Goal: Transaction & Acquisition: Purchase product/service

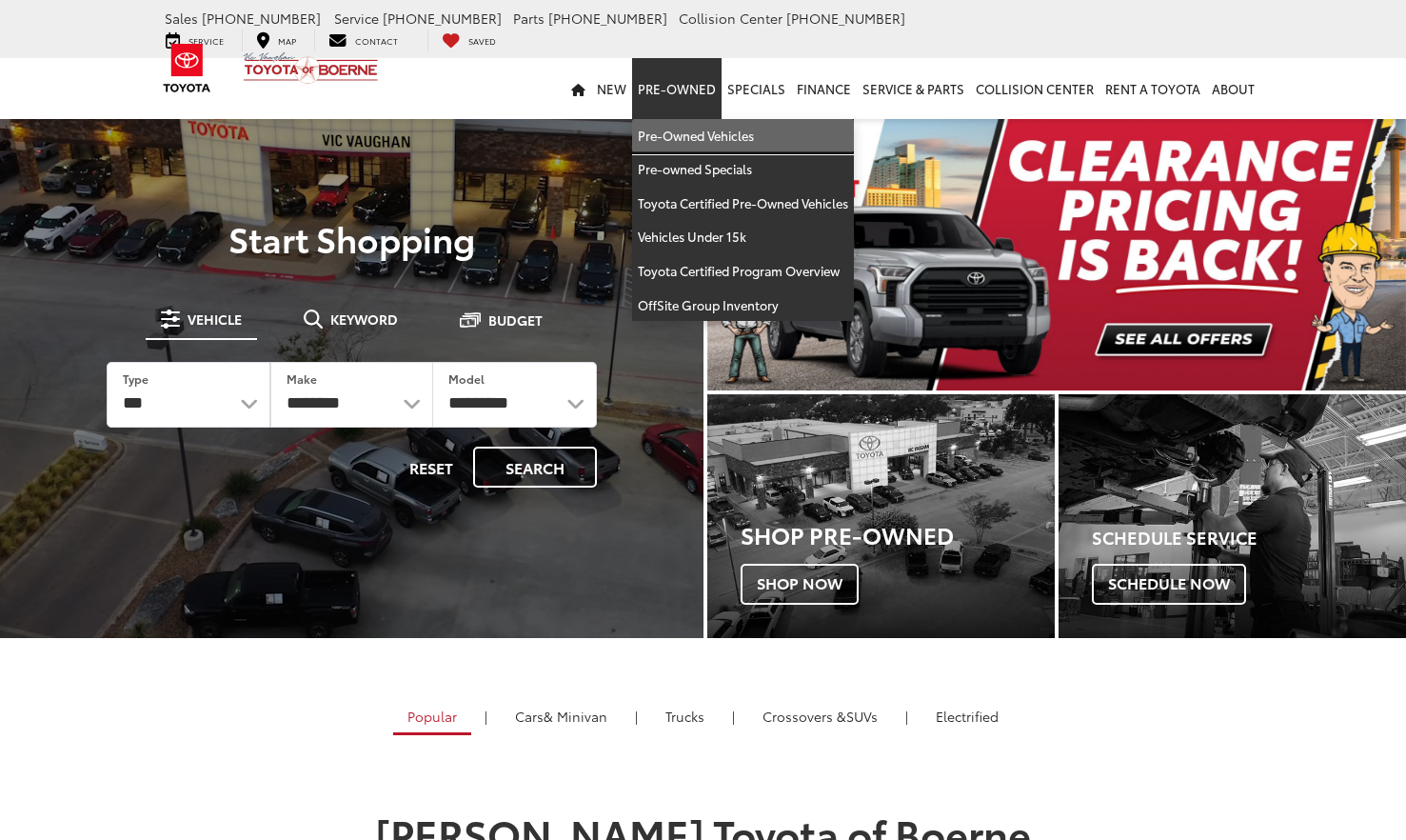
click at [691, 119] on link "Pre-Owned Vehicles" at bounding box center [743, 136] width 222 height 35
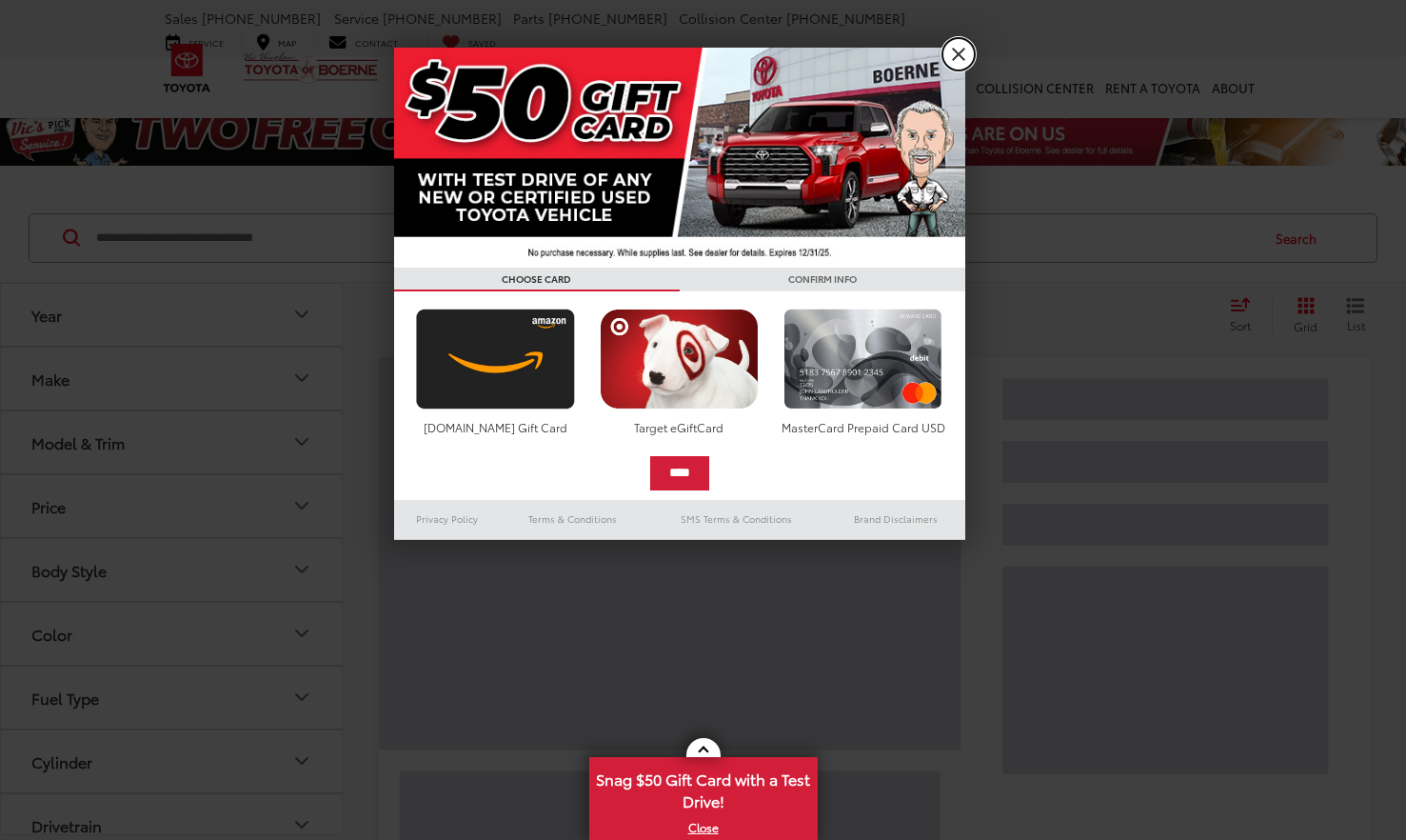
click at [964, 53] on link "X" at bounding box center [958, 53] width 33 height 33
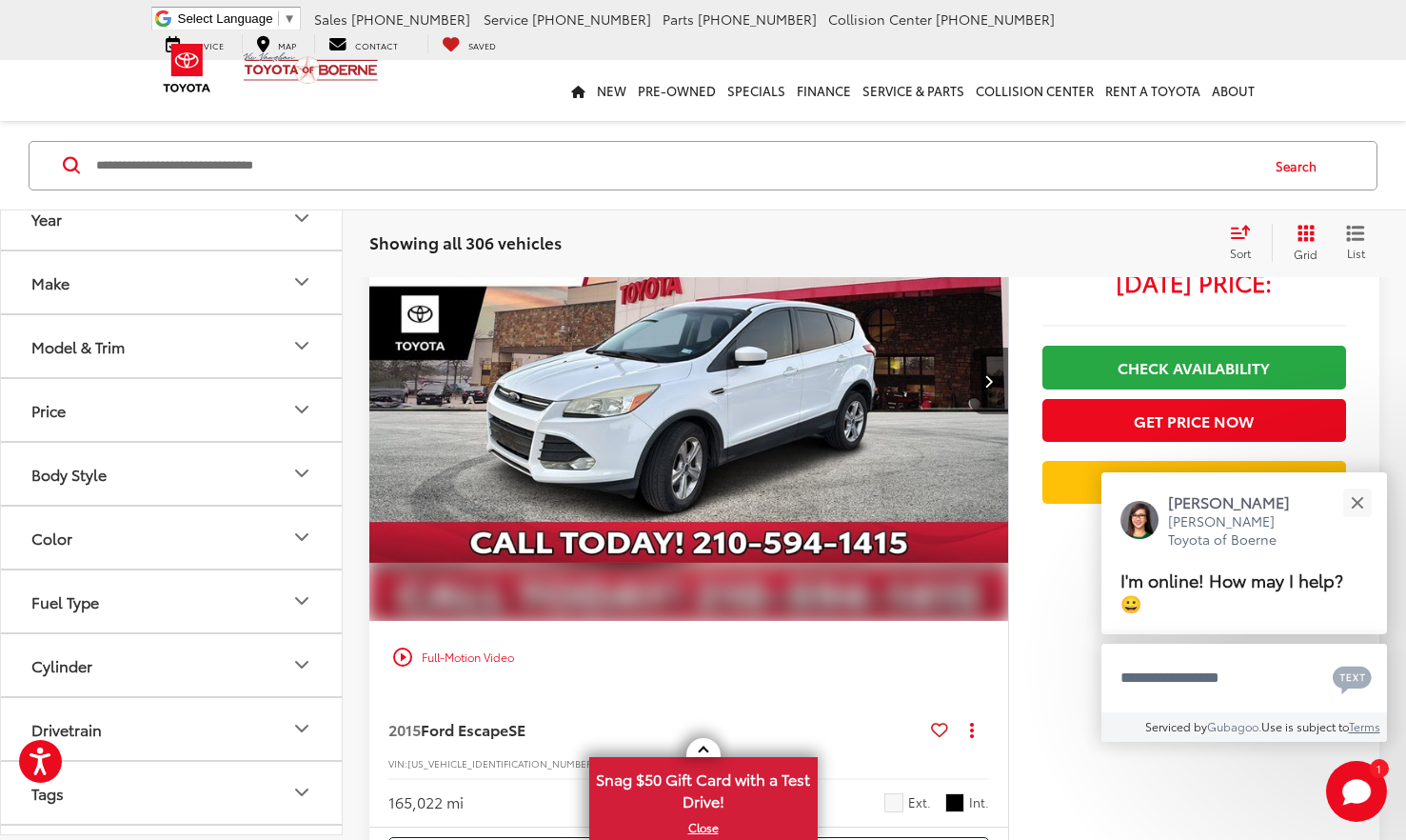
scroll to position [1916, 0]
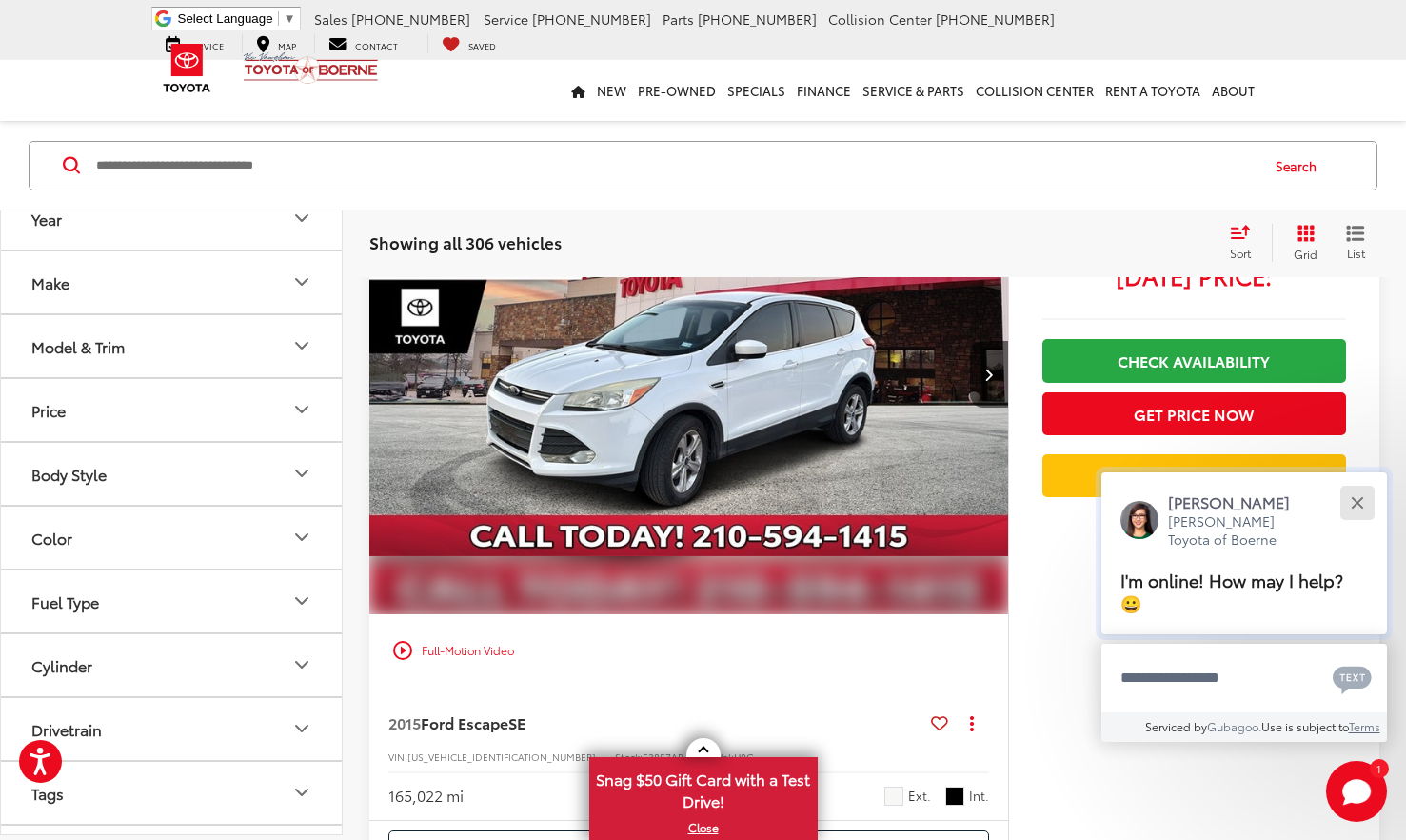
click at [1363, 505] on button "Close" at bounding box center [1356, 501] width 41 height 41
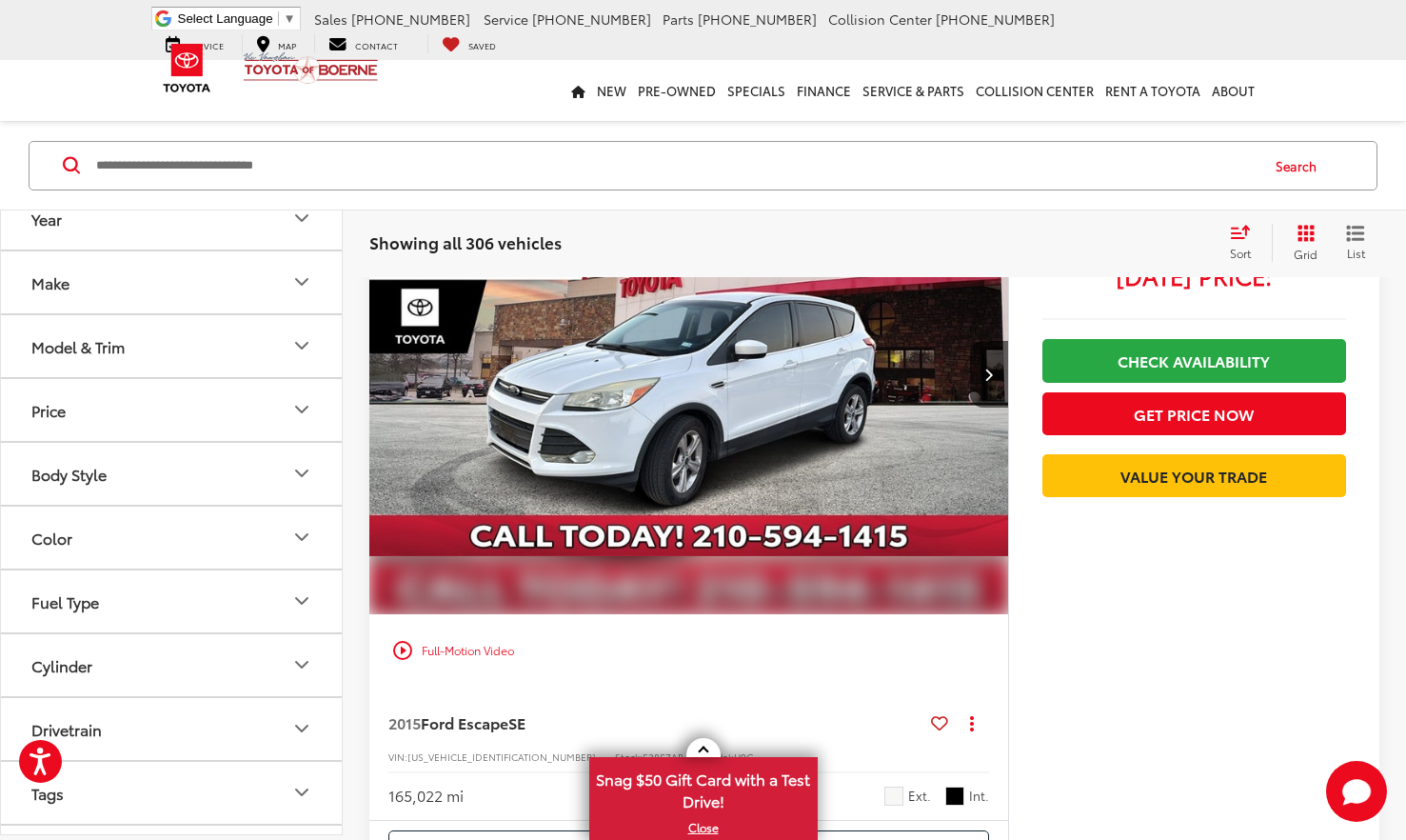
scroll to position [1915, 0]
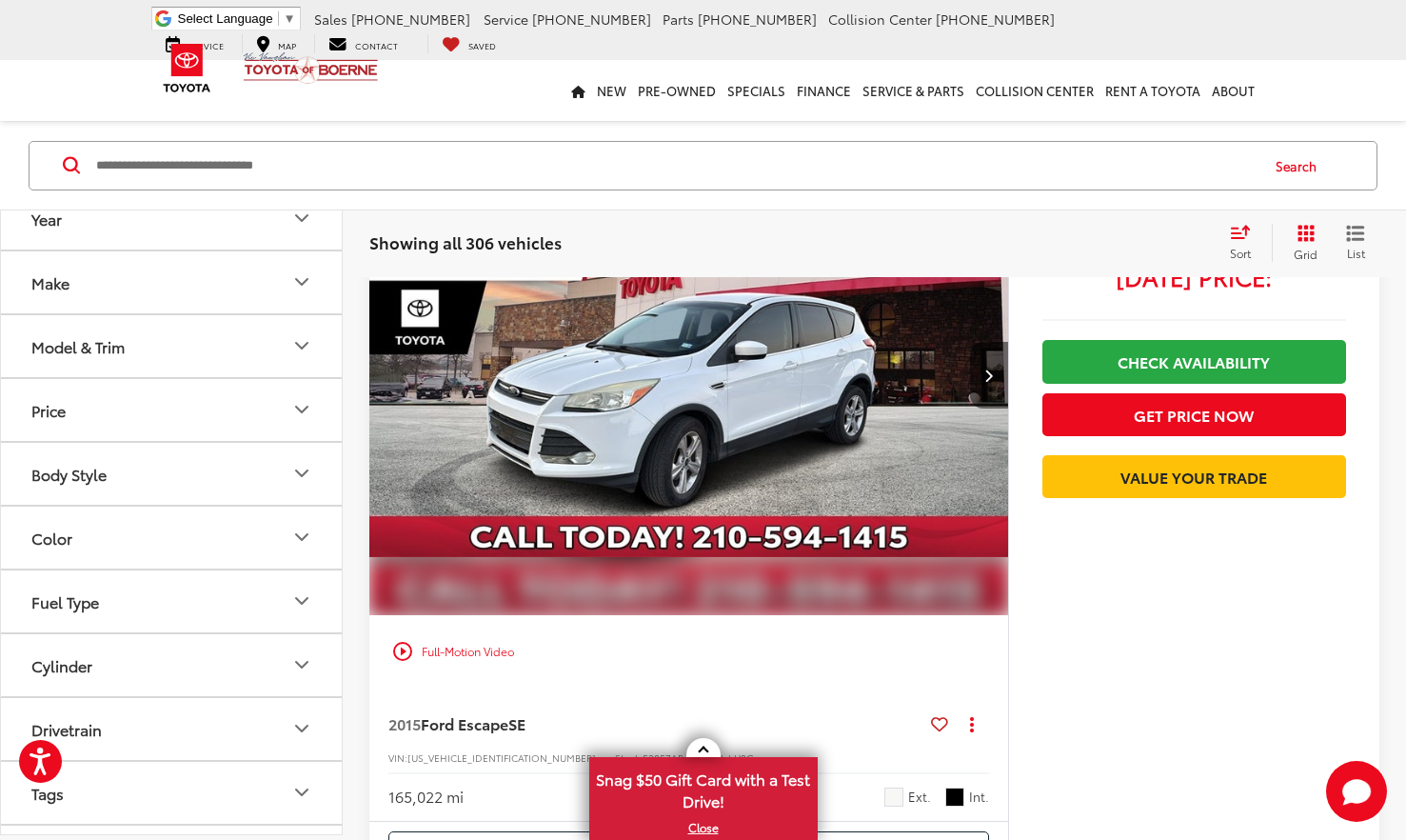
click at [985, 401] on button "Next image" at bounding box center [989, 374] width 38 height 66
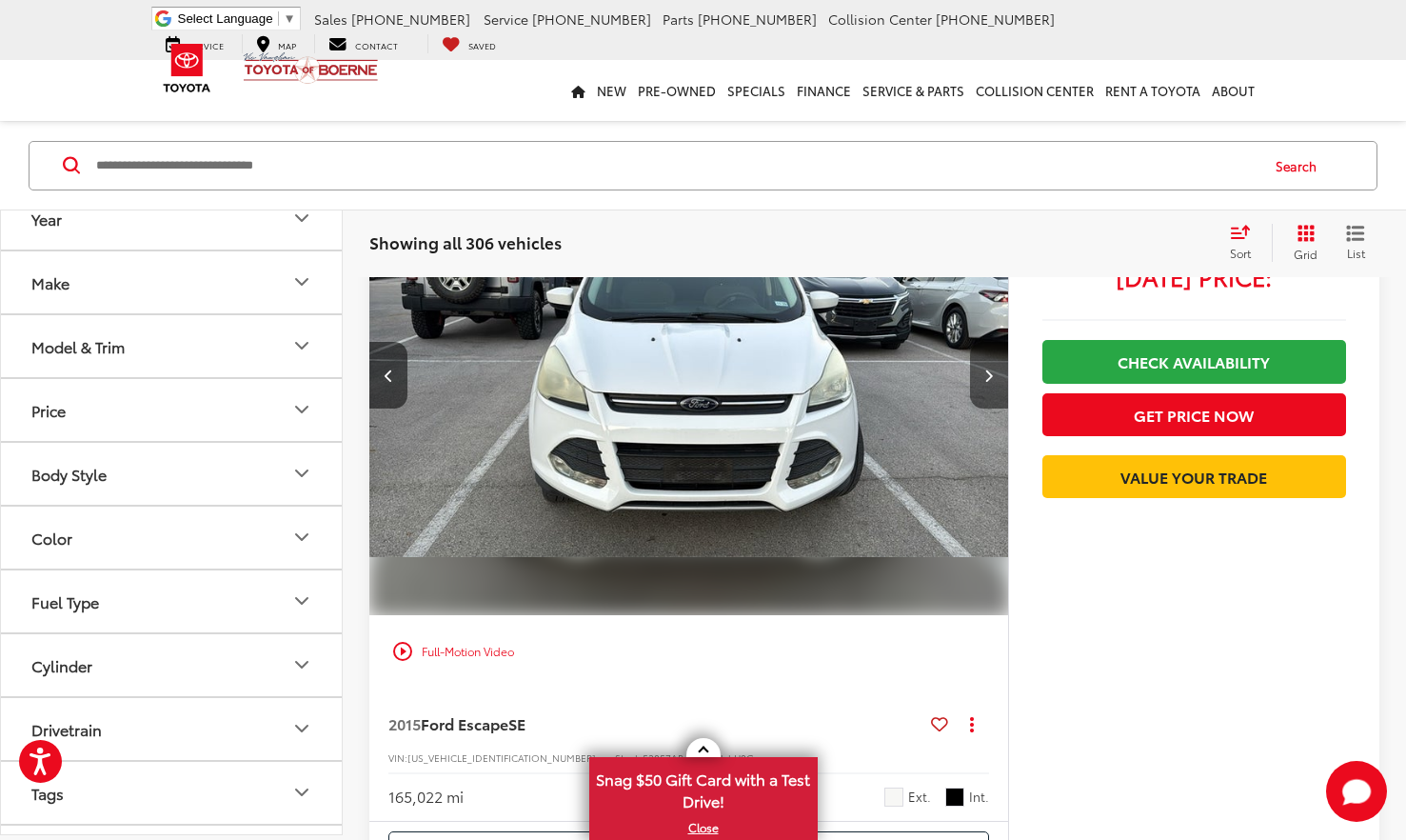
click at [985, 401] on button "Next image" at bounding box center [989, 374] width 38 height 66
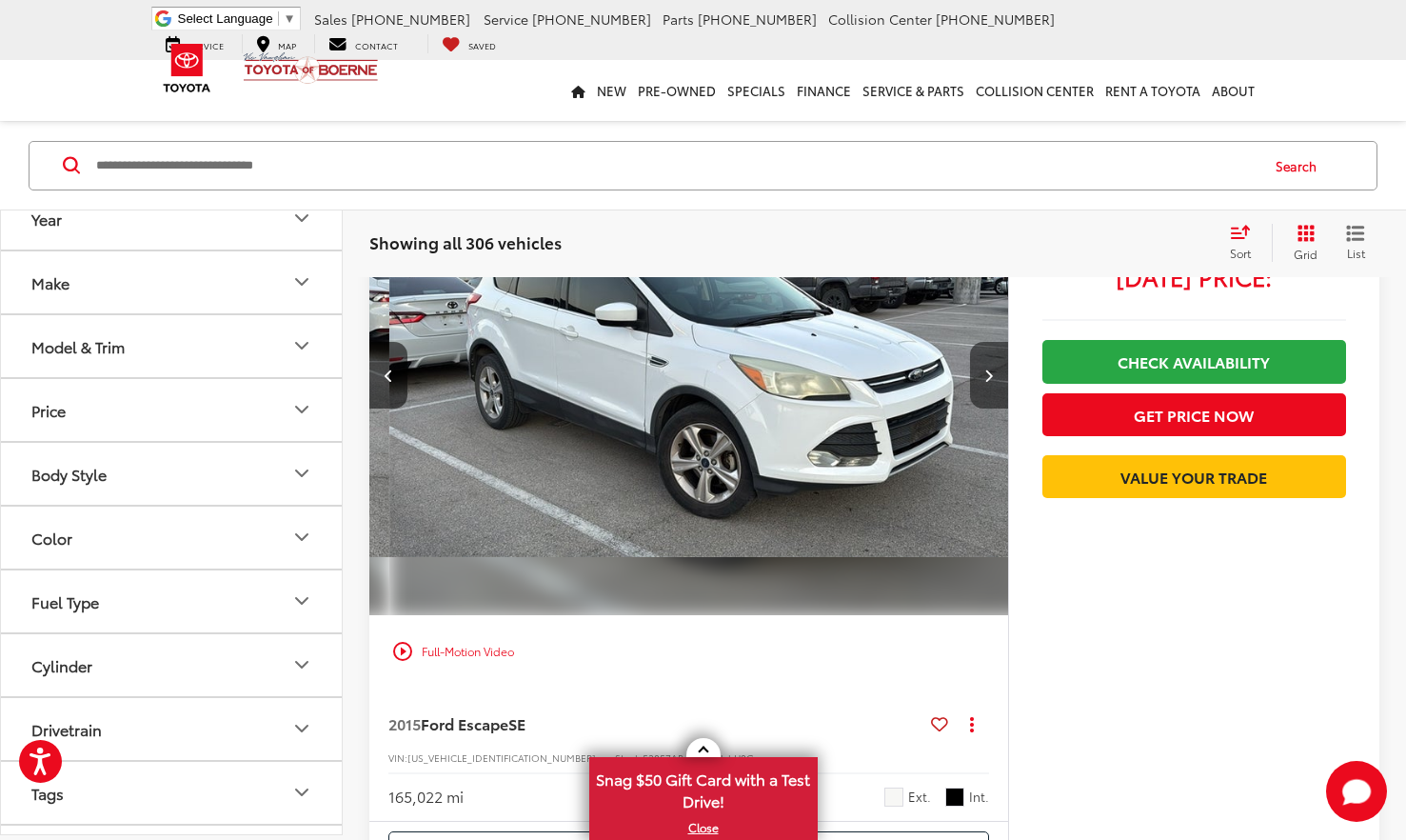
scroll to position [0, 1283]
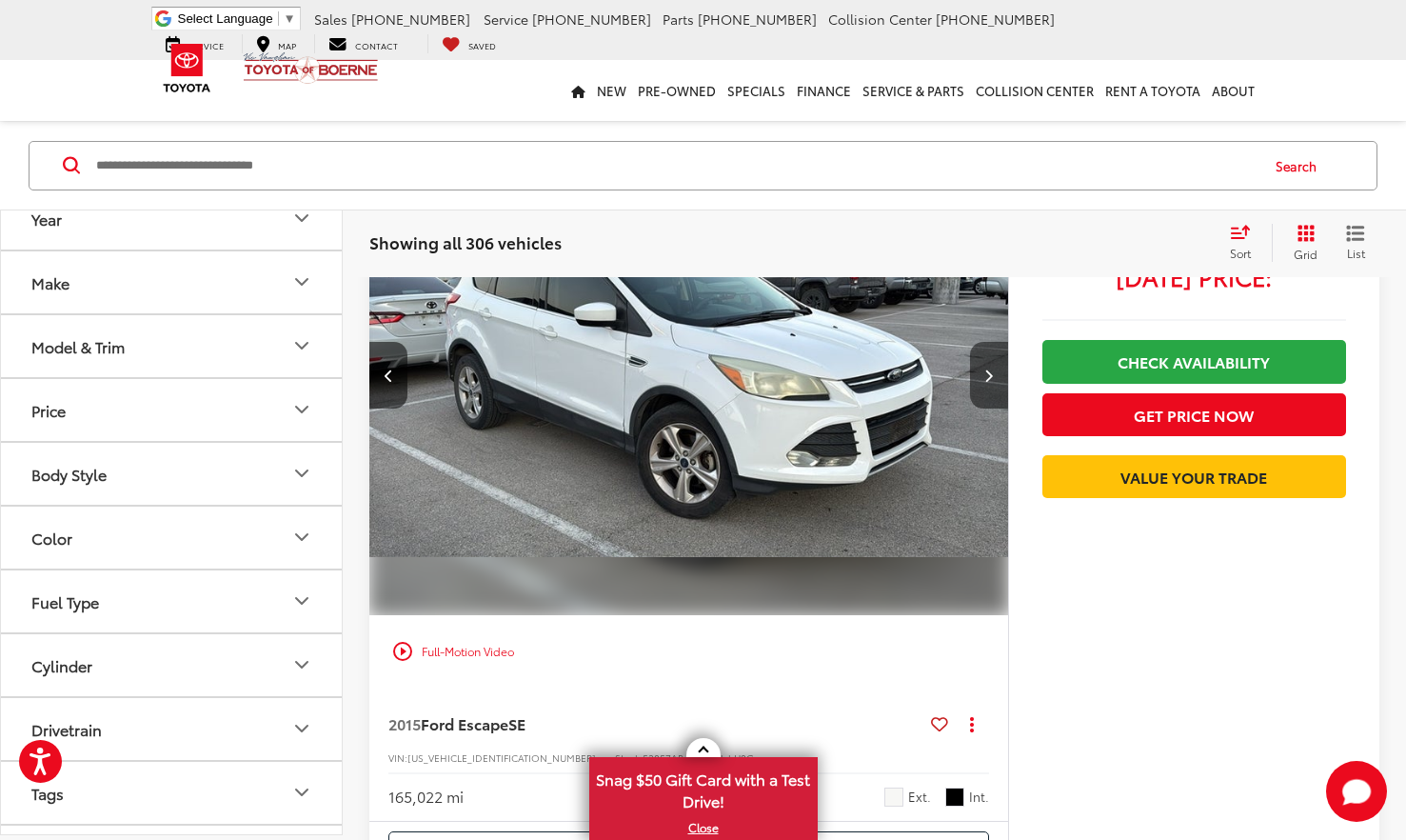
click at [985, 401] on button "Next image" at bounding box center [989, 374] width 38 height 66
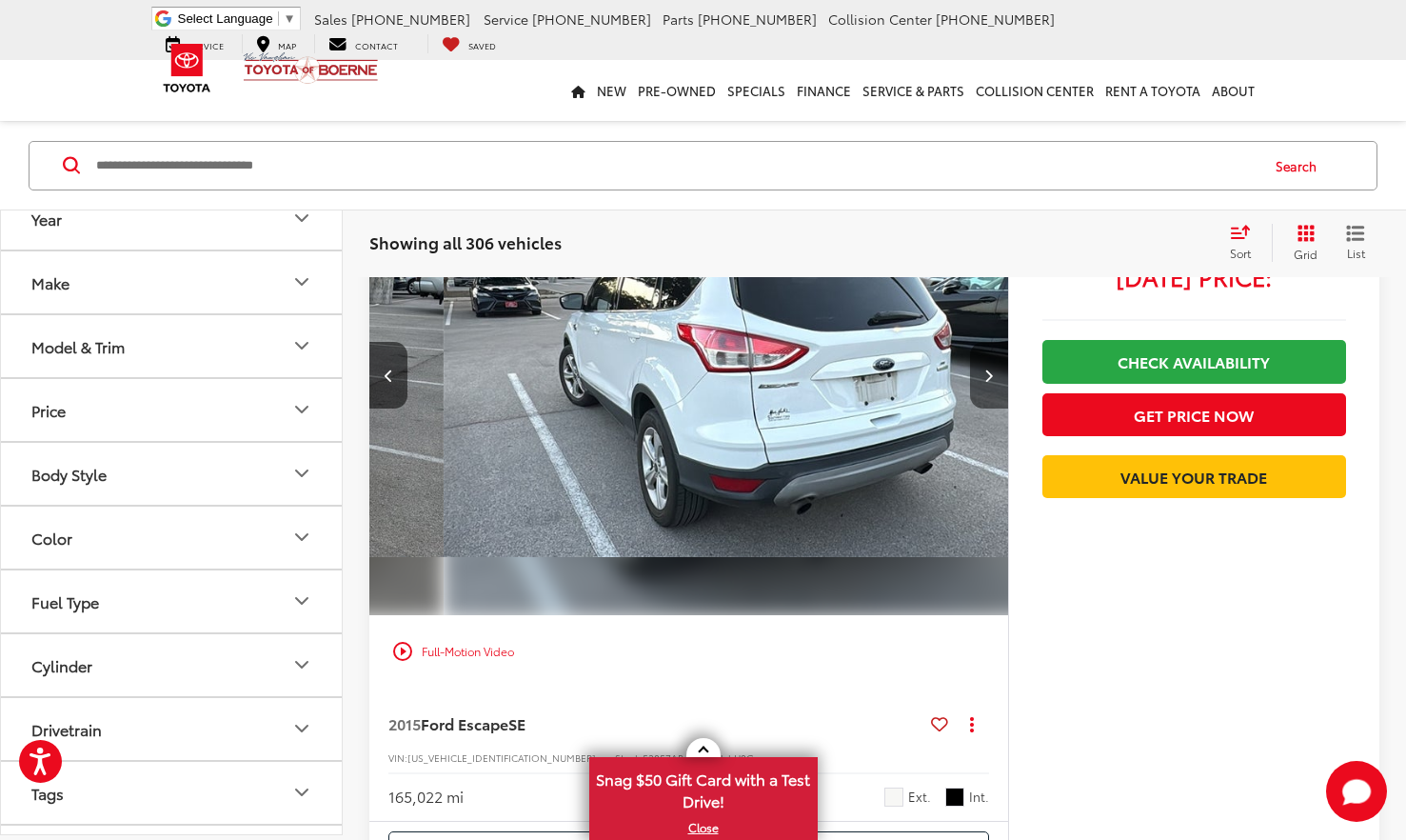
scroll to position [0, 1925]
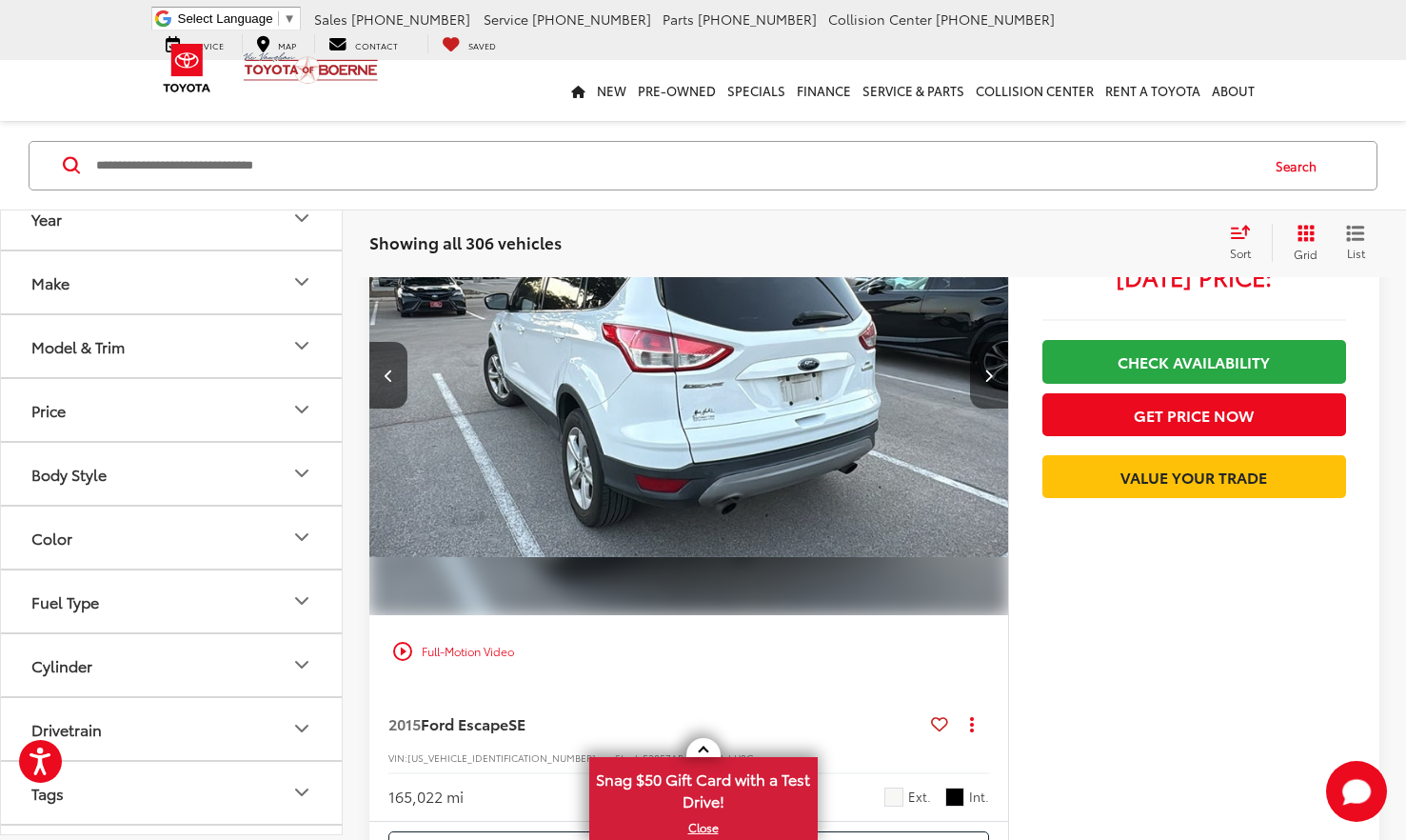
click at [985, 401] on button "Next image" at bounding box center [989, 374] width 38 height 66
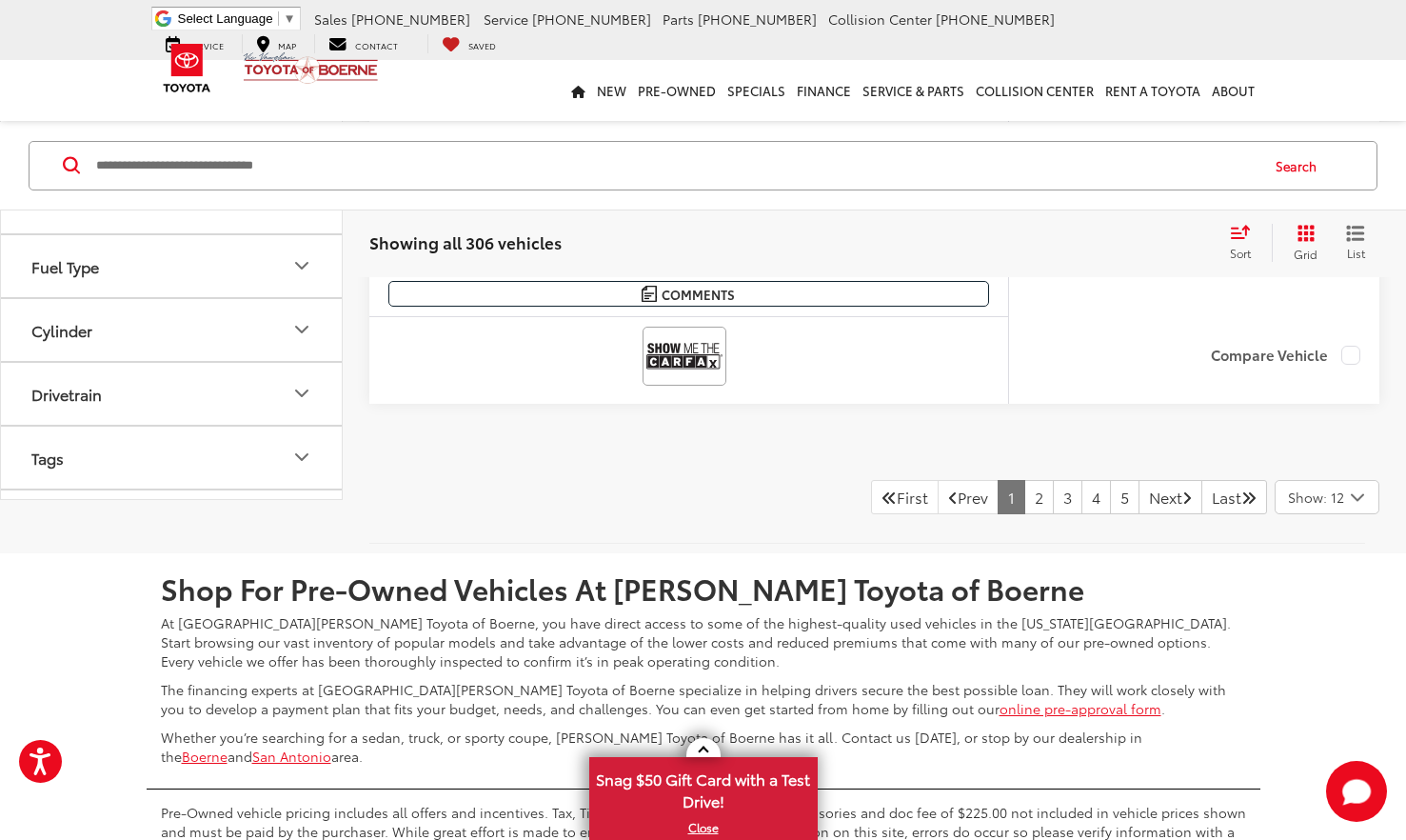
scroll to position [9976, 0]
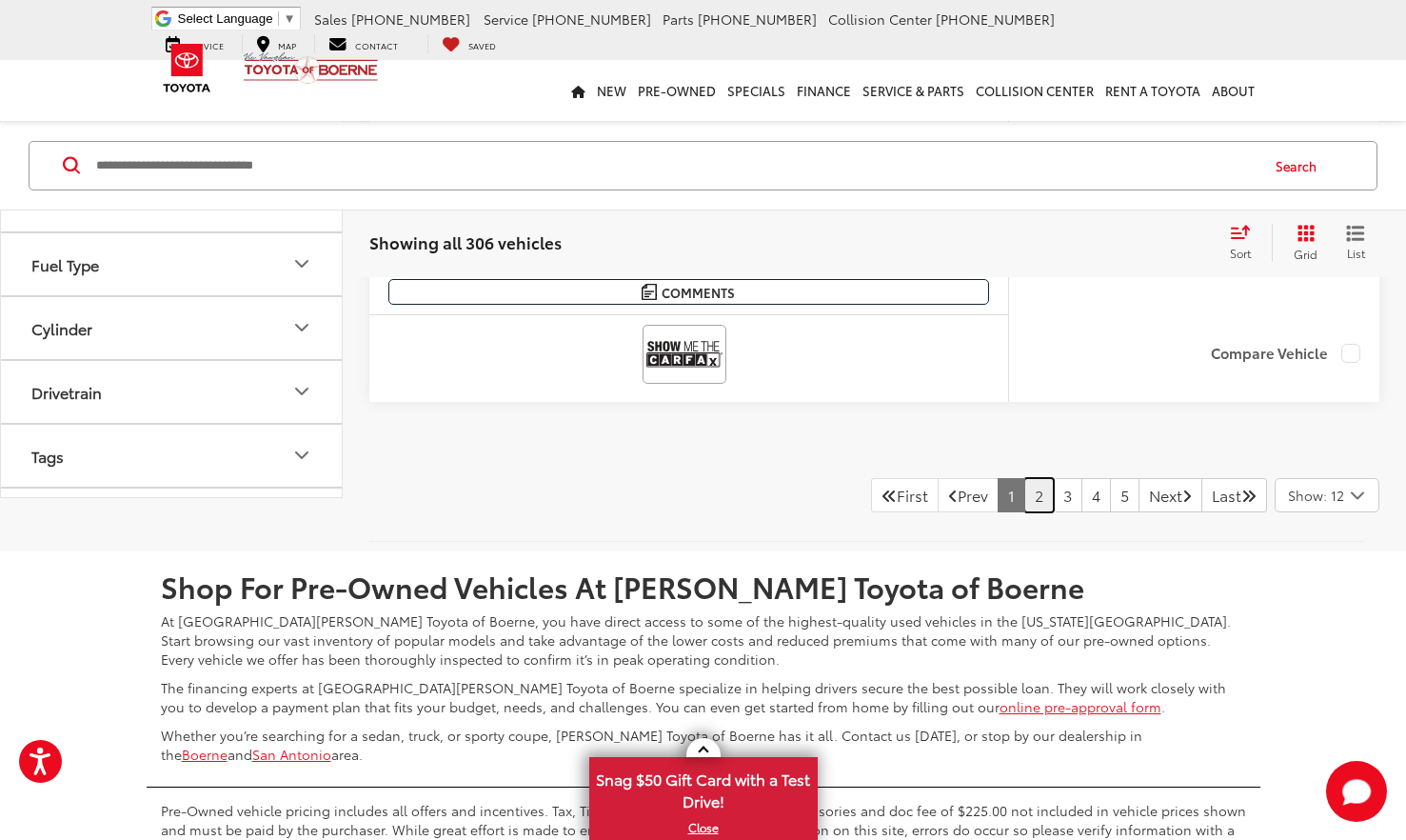
click at [1025, 512] on link "2" at bounding box center [1039, 494] width 30 height 35
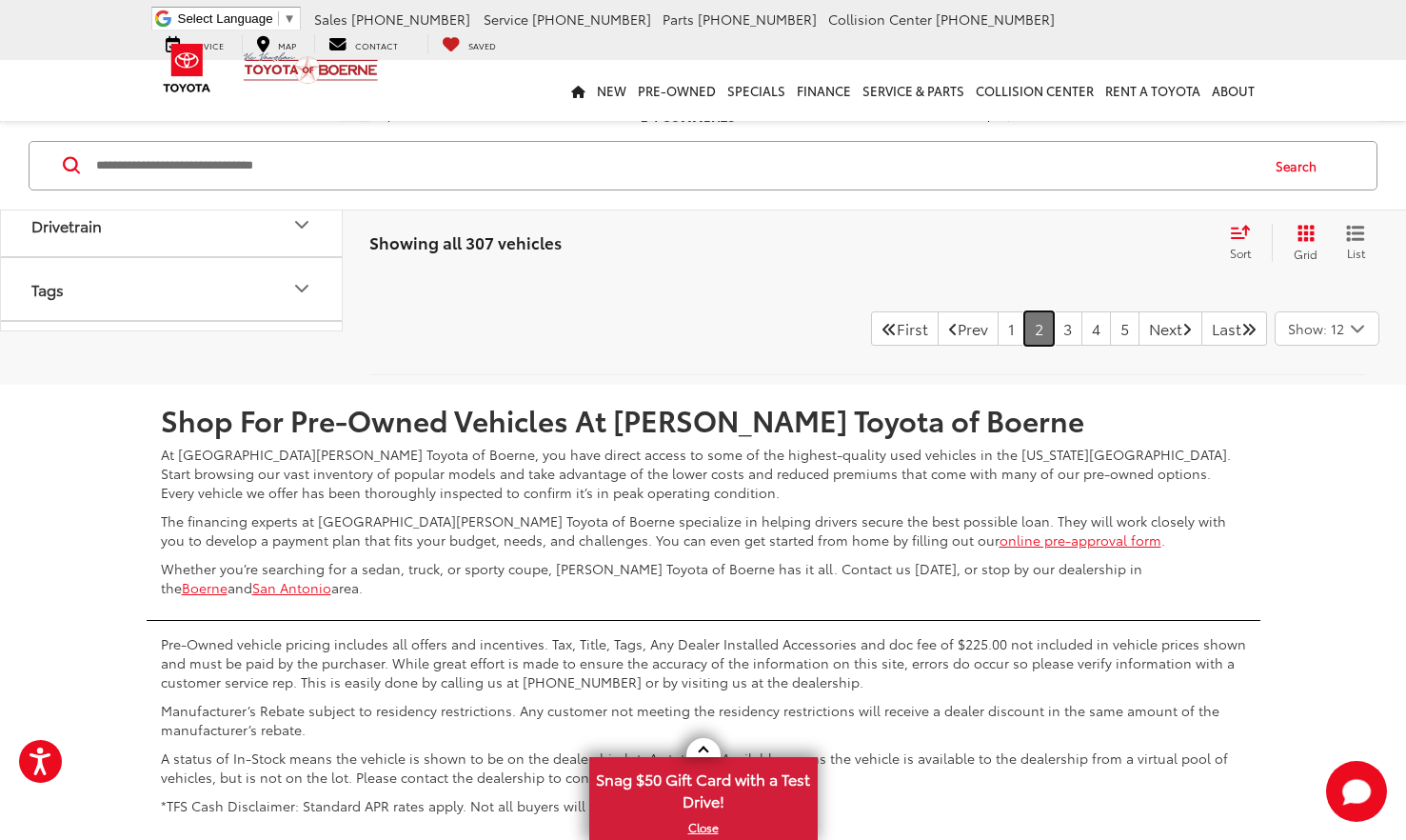
scroll to position [10218, 0]
click at [998, 325] on link "1" at bounding box center [1012, 329] width 28 height 35
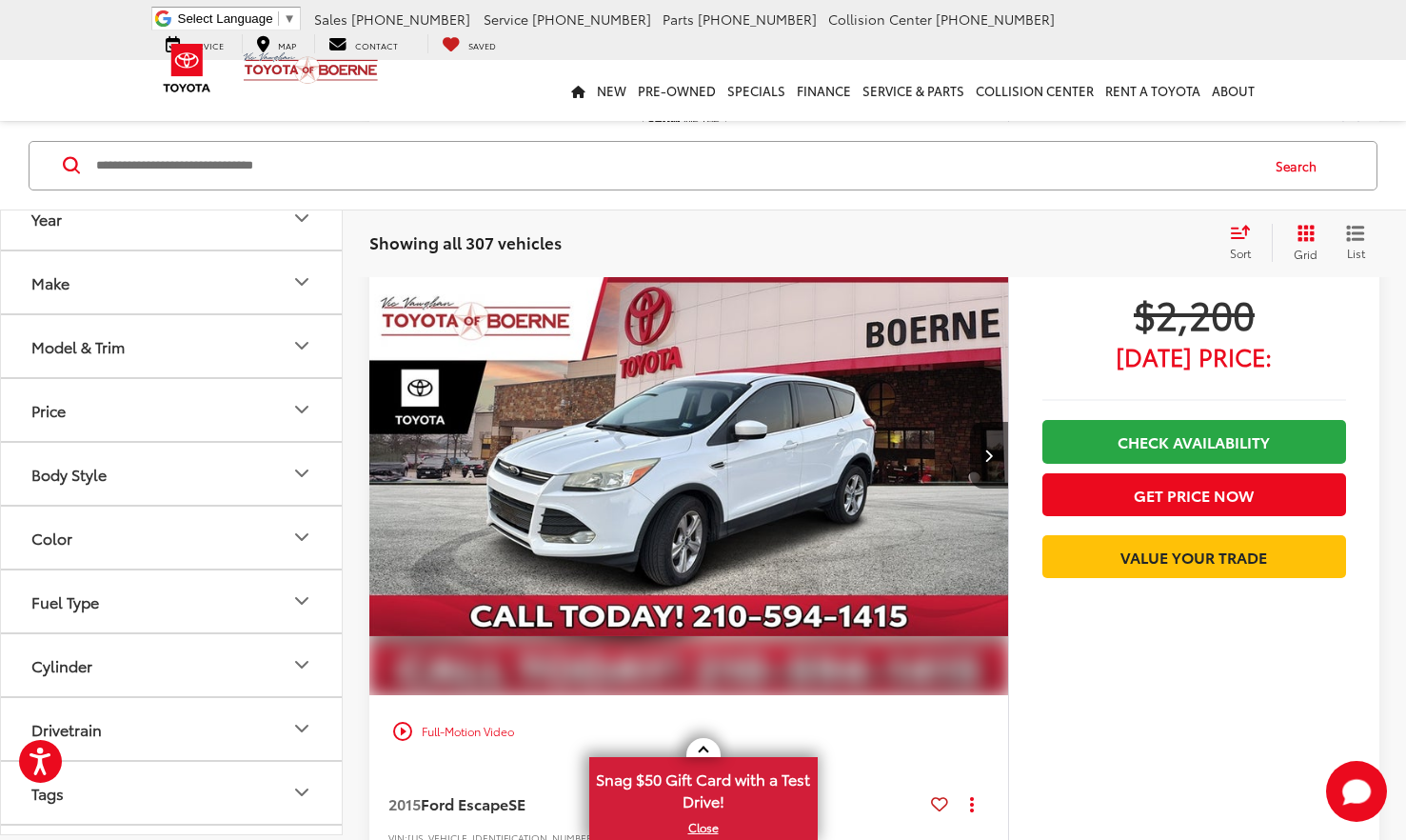
scroll to position [1850, 0]
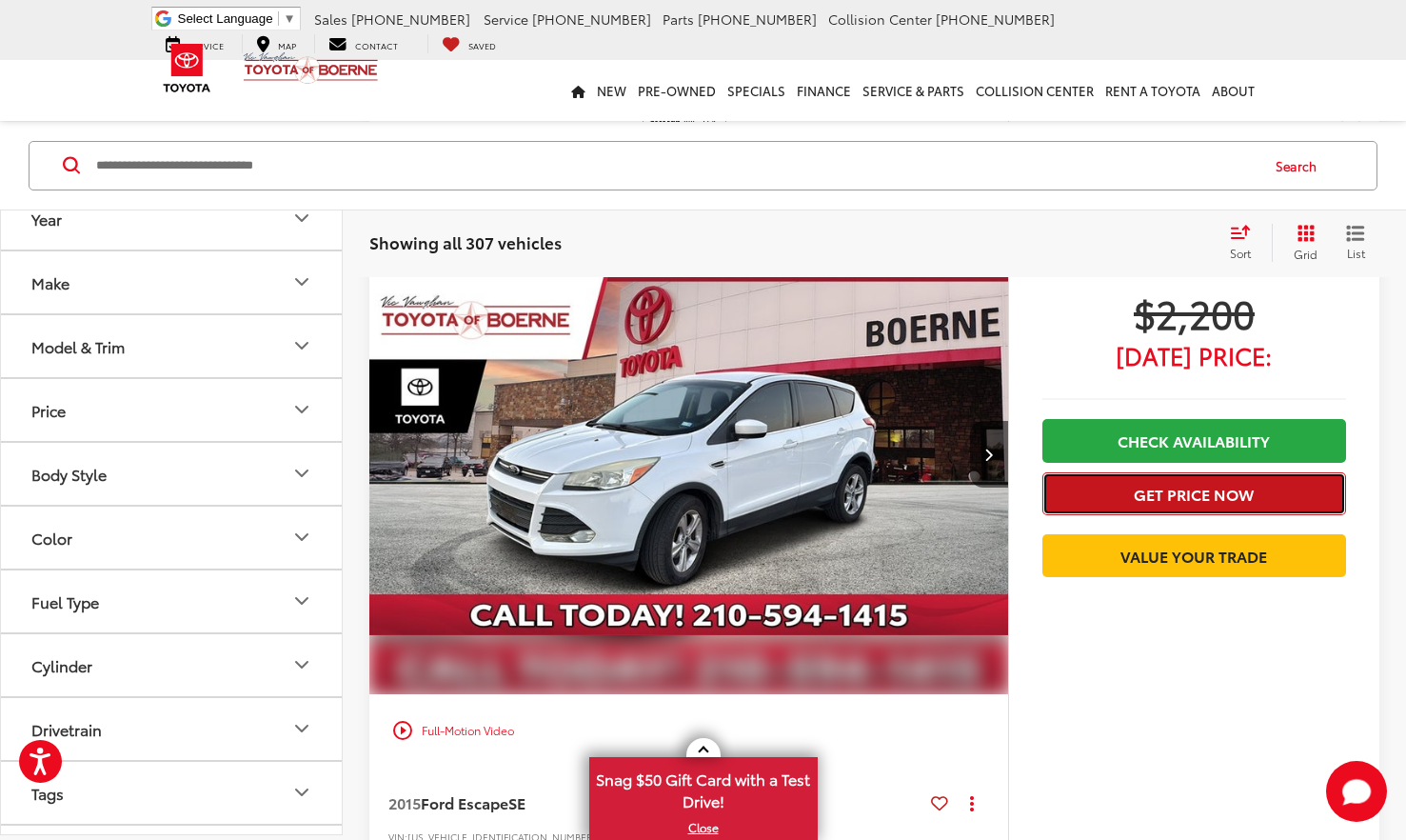
click at [1190, 480] on button "Get Price Now" at bounding box center [1194, 493] width 304 height 43
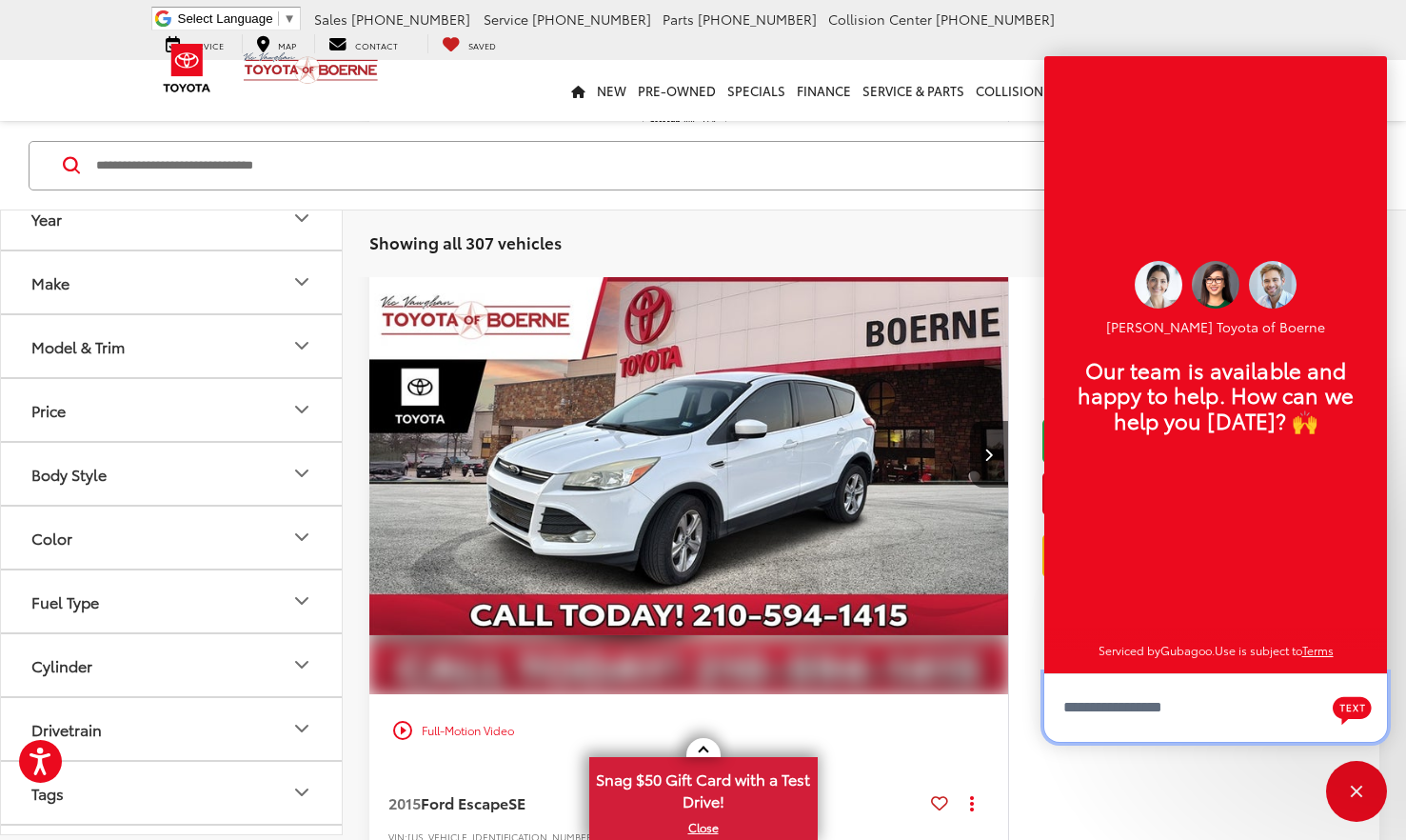
scroll to position [23, 0]
click at [1333, 789] on div "Close" at bounding box center [1357, 791] width 61 height 61
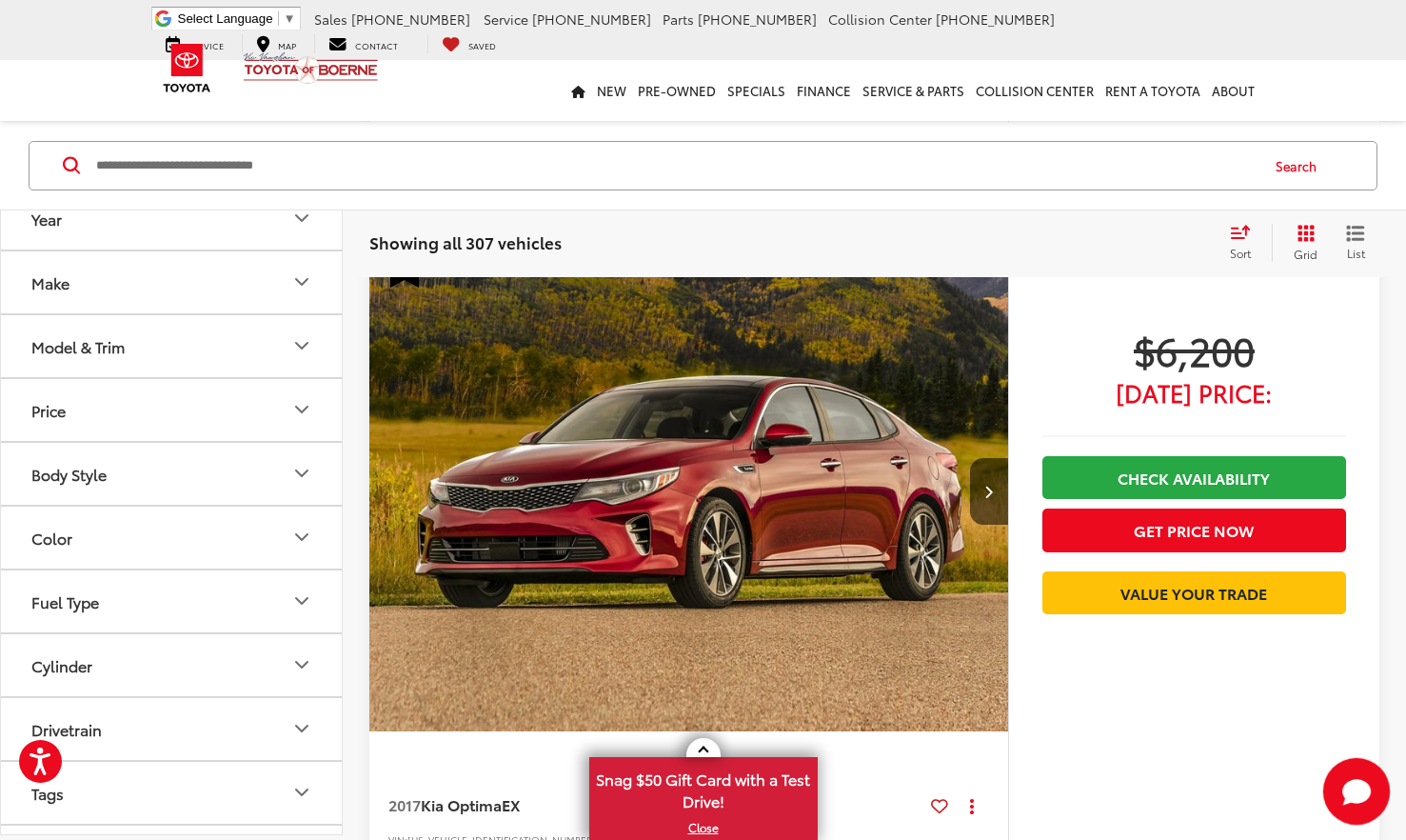
scroll to position [7739, 0]
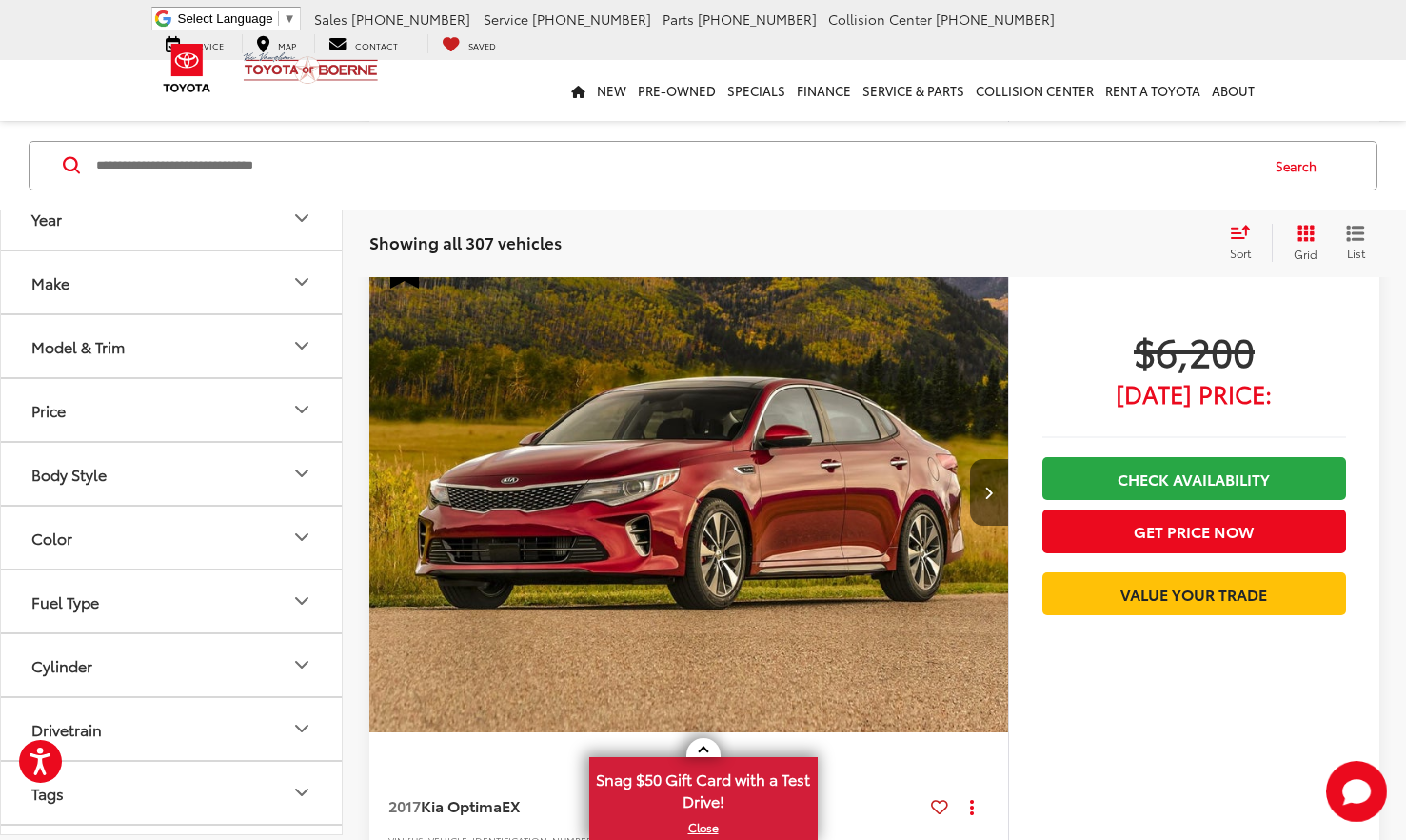
click at [997, 482] on button "Next image" at bounding box center [989, 491] width 38 height 66
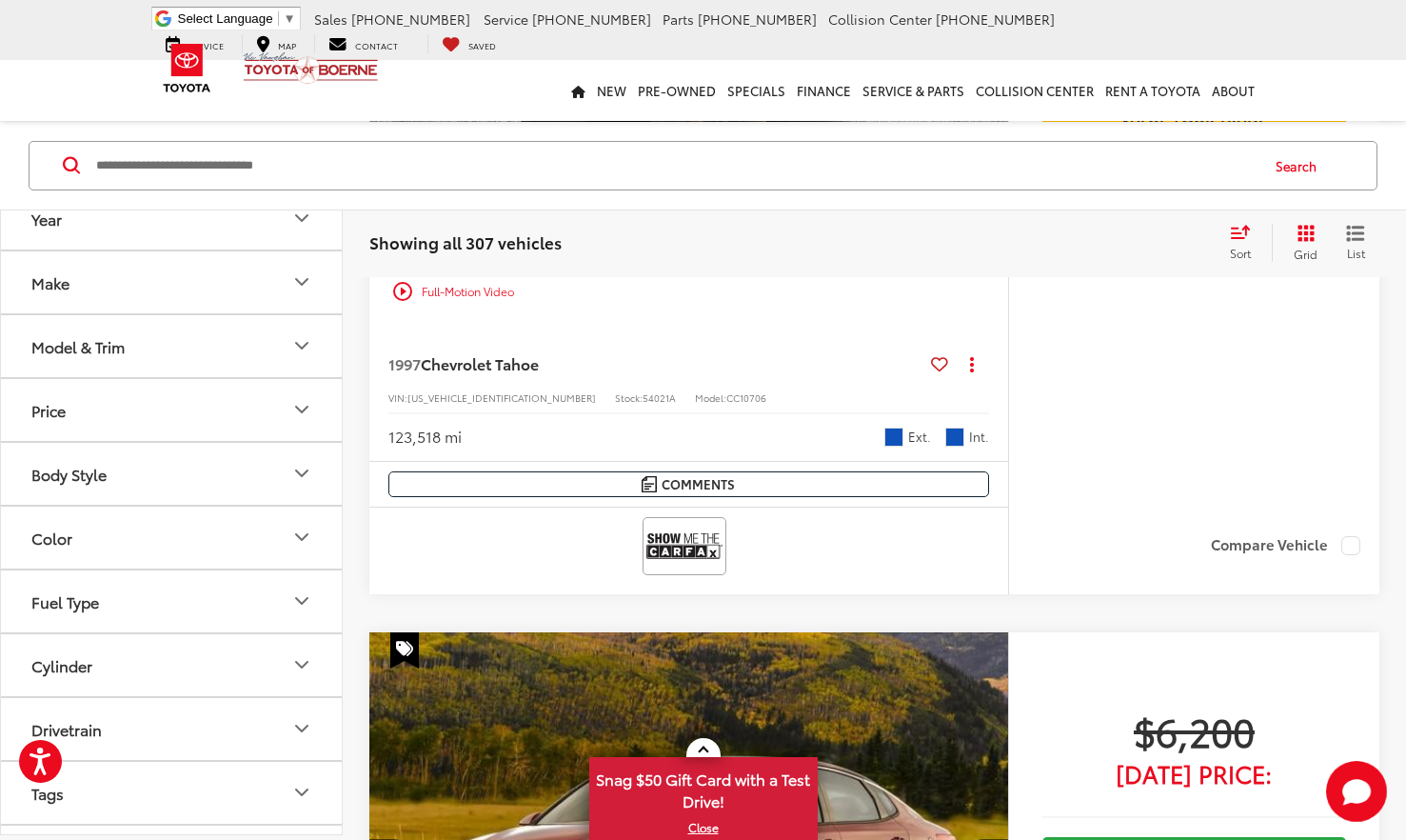
scroll to position [7359, 0]
click at [126, 472] on button "Body Style" at bounding box center [172, 472] width 343 height 61
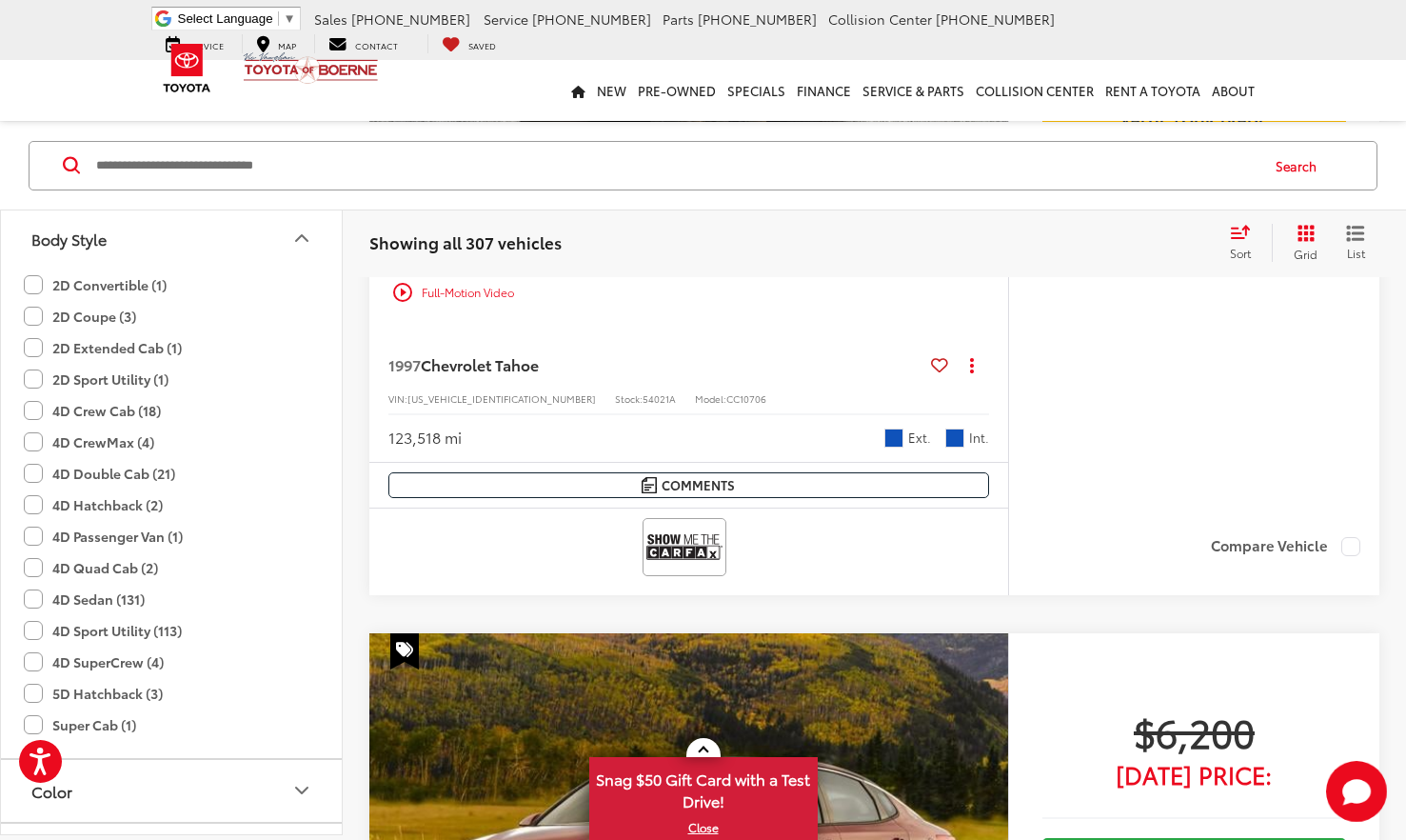
scroll to position [246, 0]
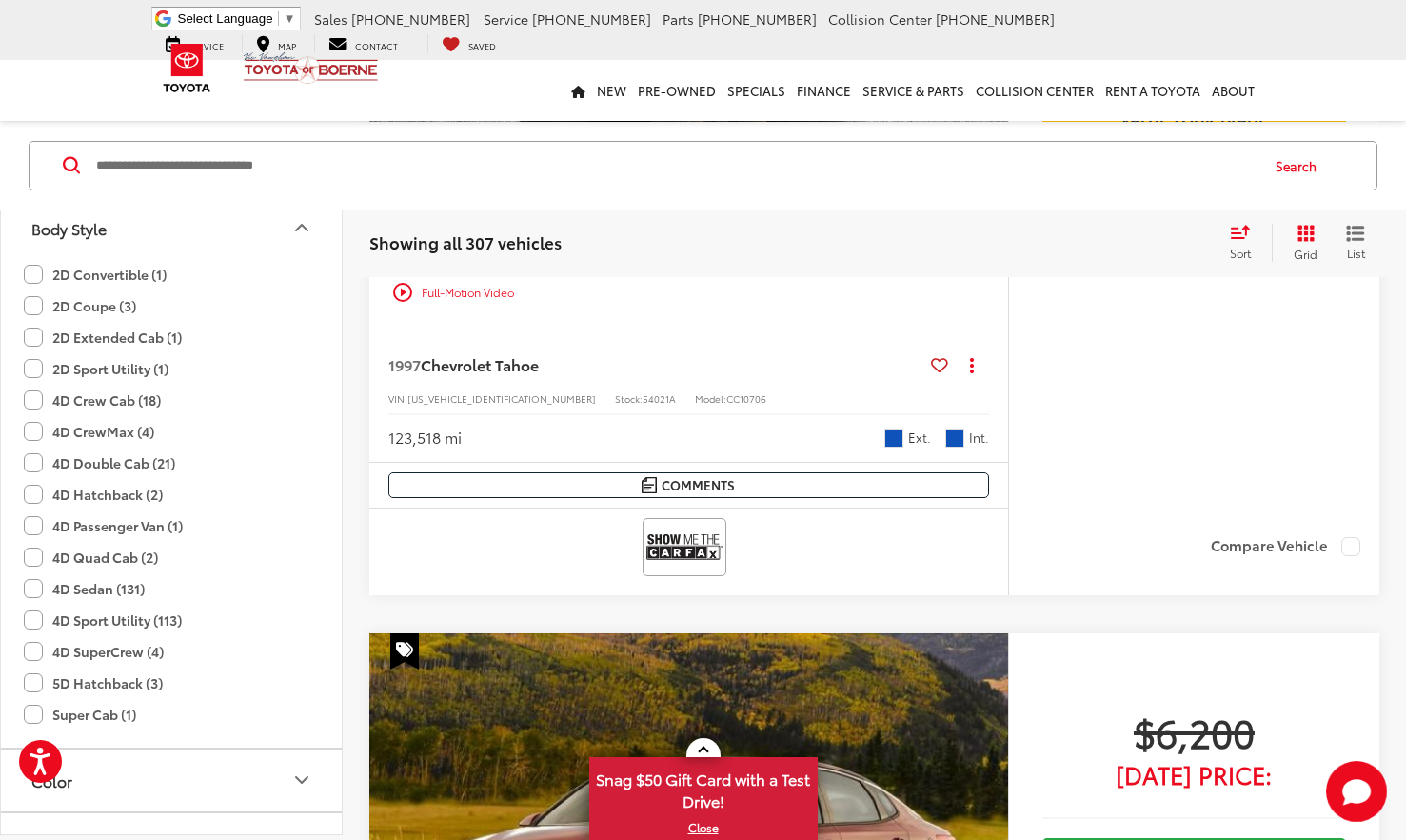
click at [102, 373] on label "2D Sport Utility (1)" at bounding box center [96, 368] width 145 height 32
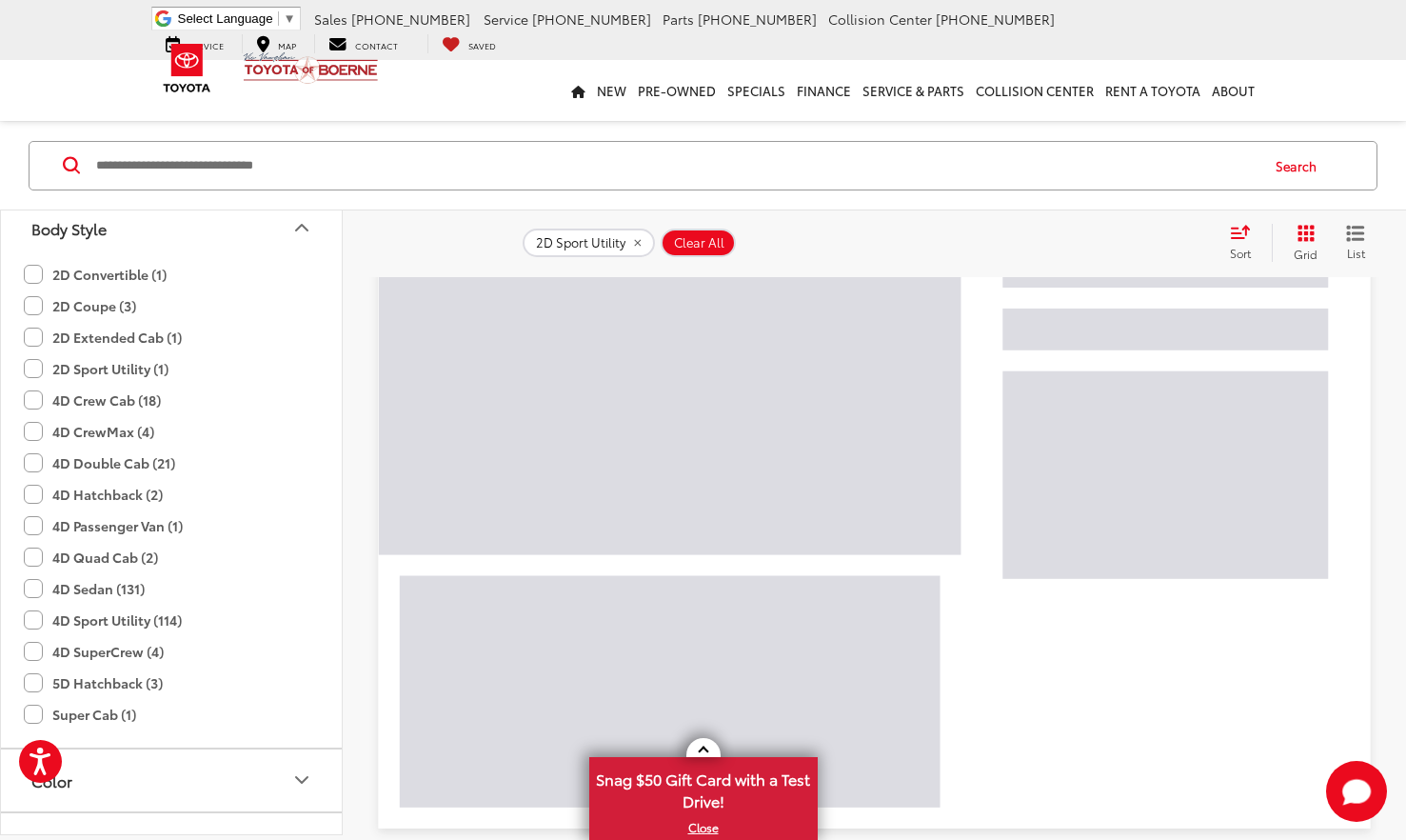
scroll to position [72, 0]
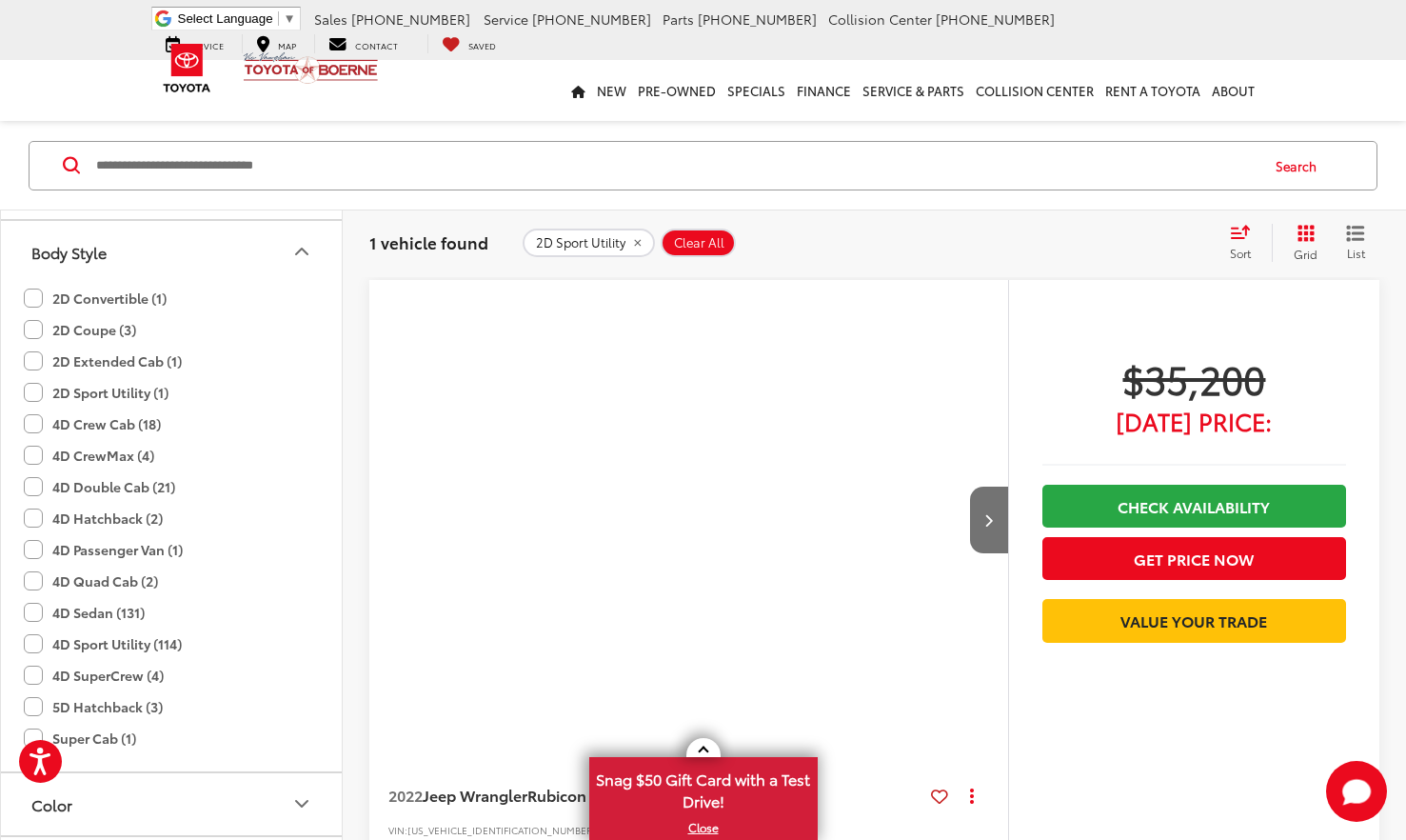
click at [102, 373] on label "2D Extended Cab (1)" at bounding box center [103, 362] width 159 height 32
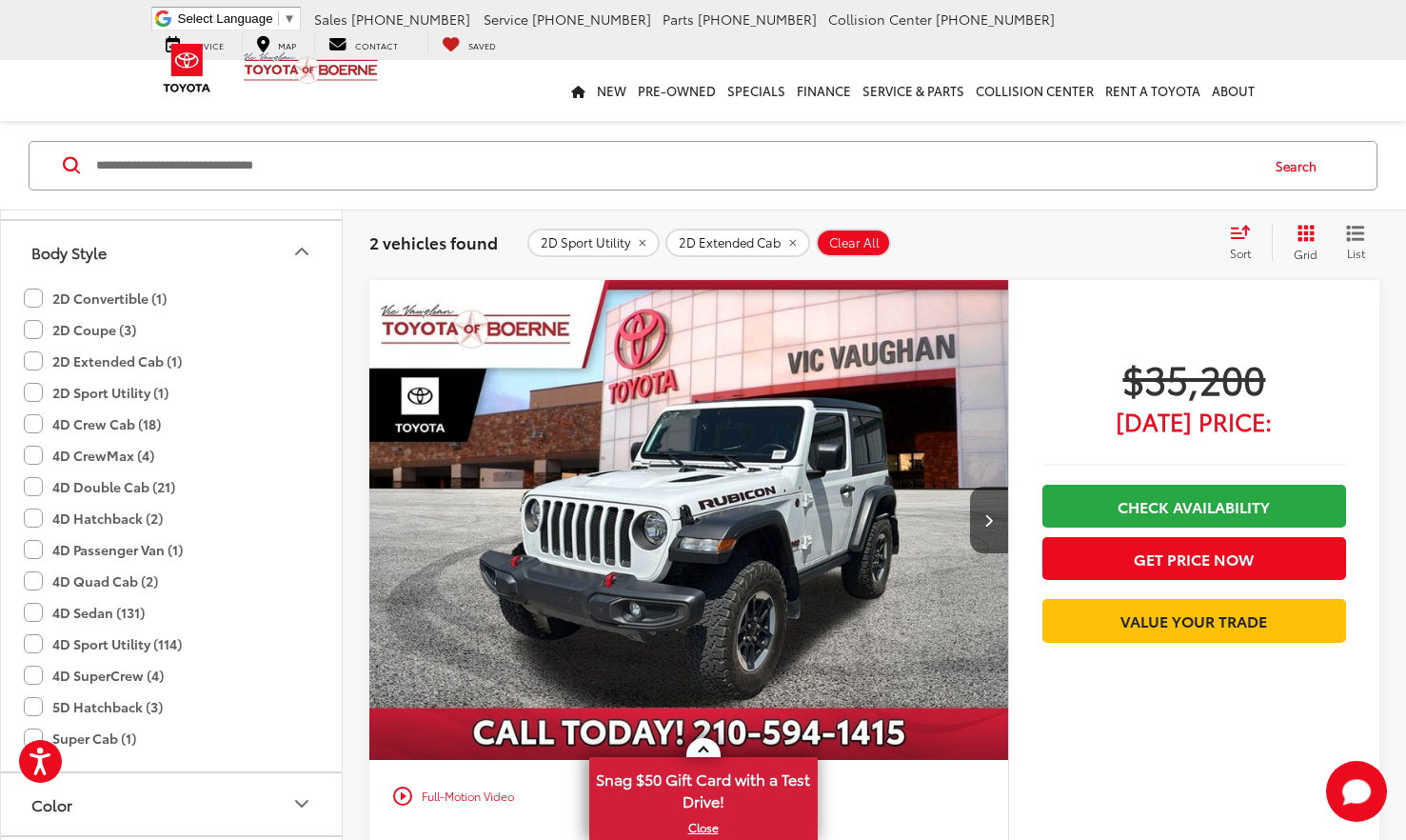
click at [97, 369] on label "2D Extended Cab (1)" at bounding box center [103, 362] width 159 height 32
click at [85, 402] on label "2D Sport Utility (1)" at bounding box center [96, 393] width 145 height 32
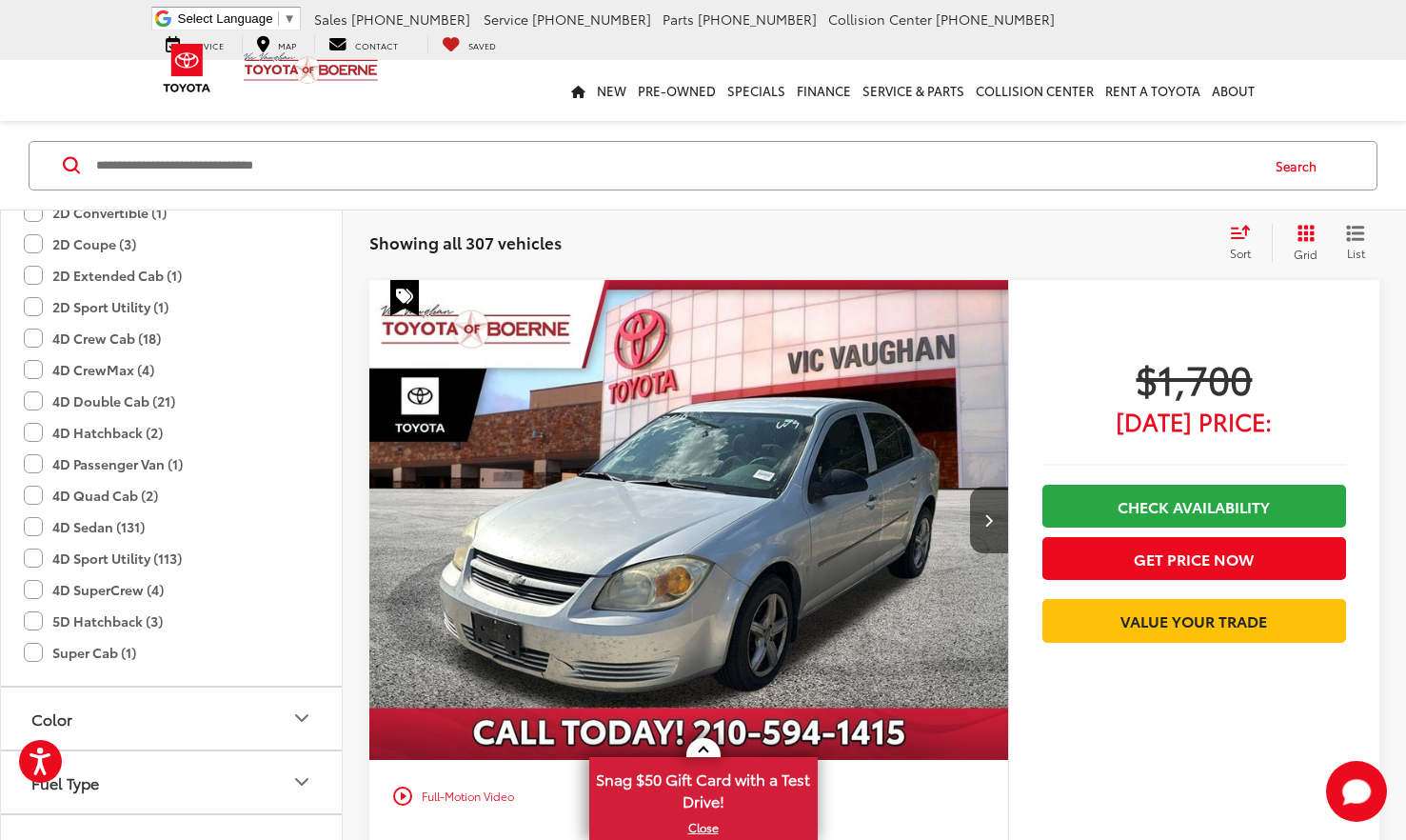
scroll to position [333, 0]
click at [97, 555] on label "4D Sport Utility (113)" at bounding box center [103, 557] width 159 height 32
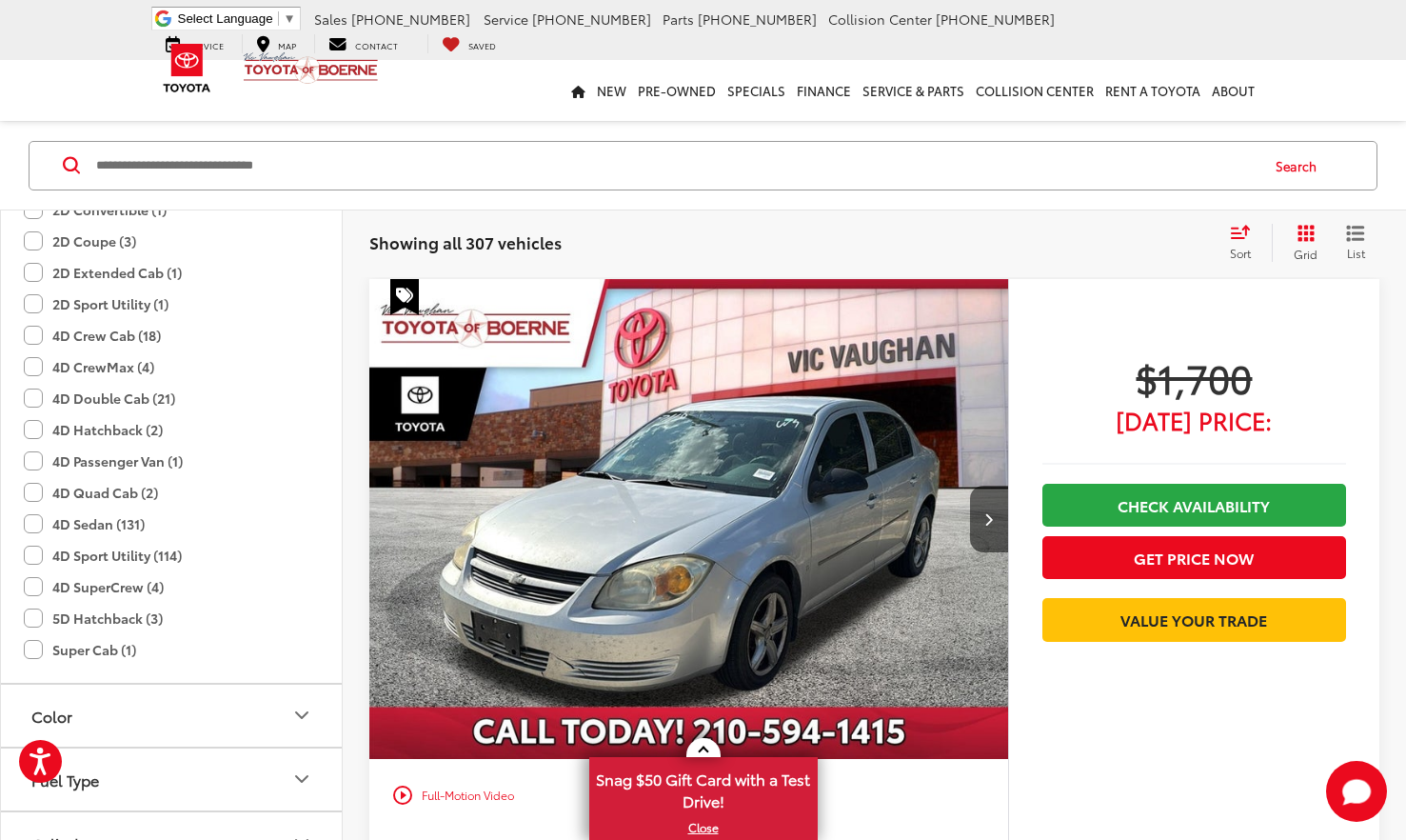
scroll to position [72, 0]
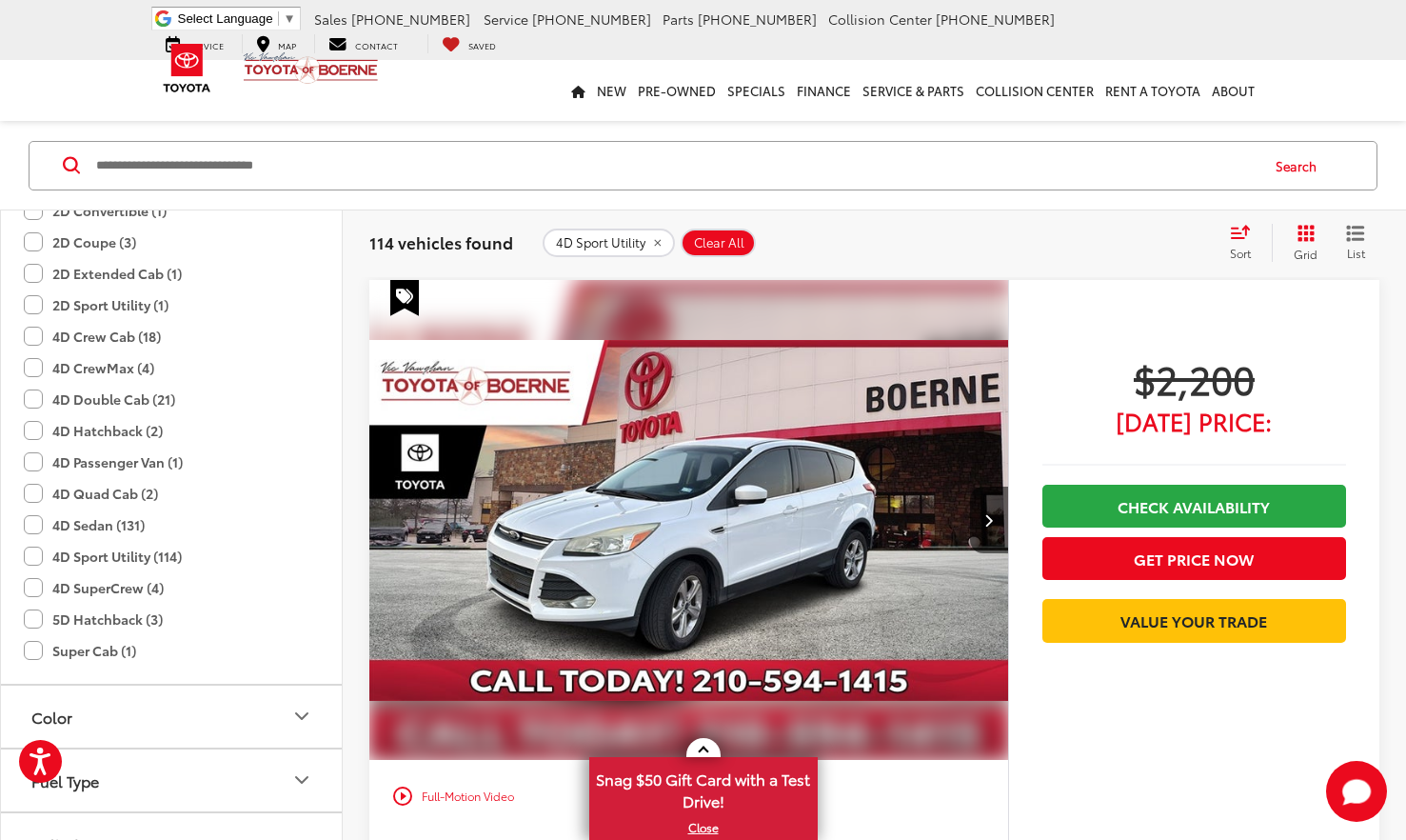
click at [1236, 245] on span "Sort" at bounding box center [1241, 253] width 21 height 16
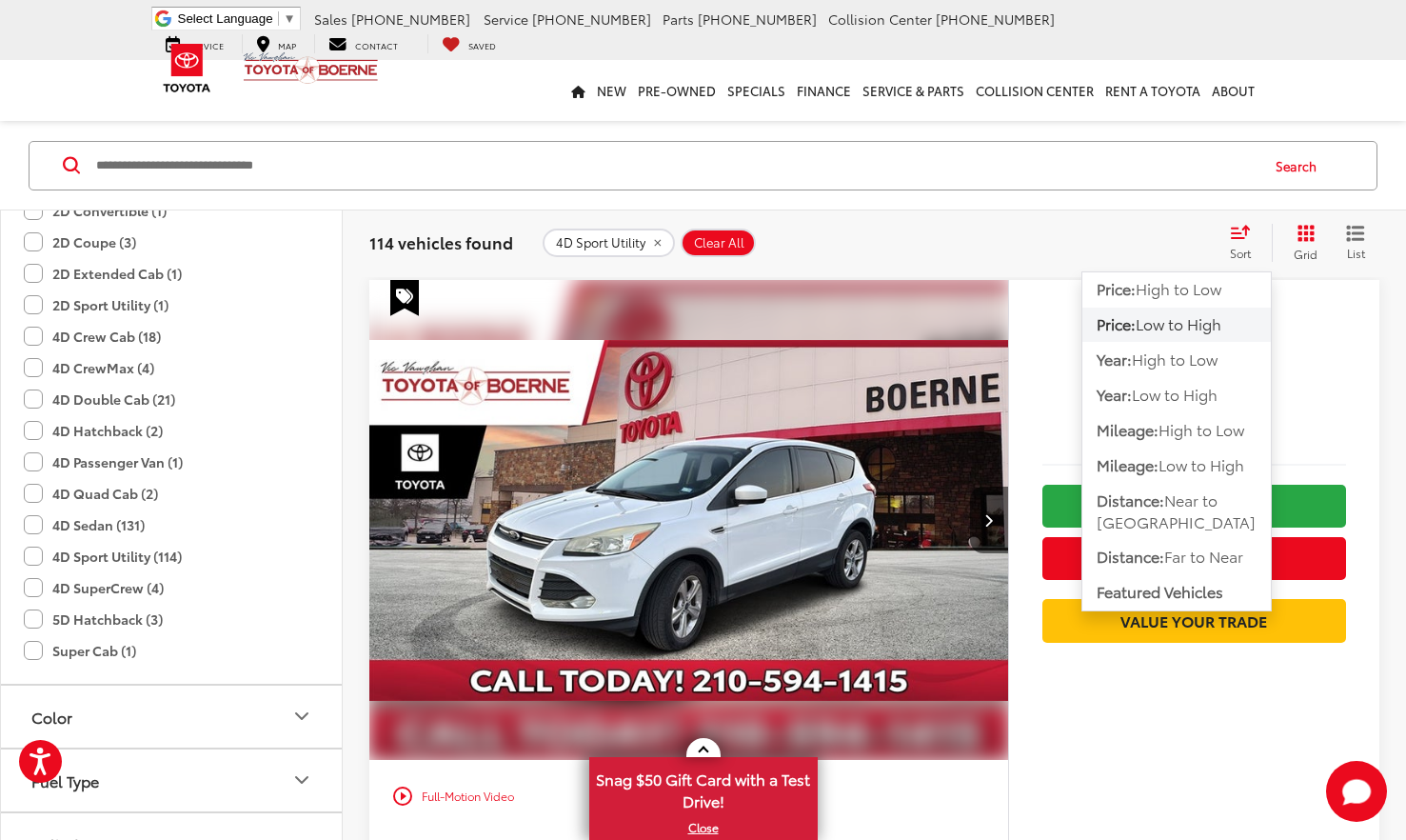
click at [1187, 322] on span "Low to High" at bounding box center [1178, 324] width 85 height 22
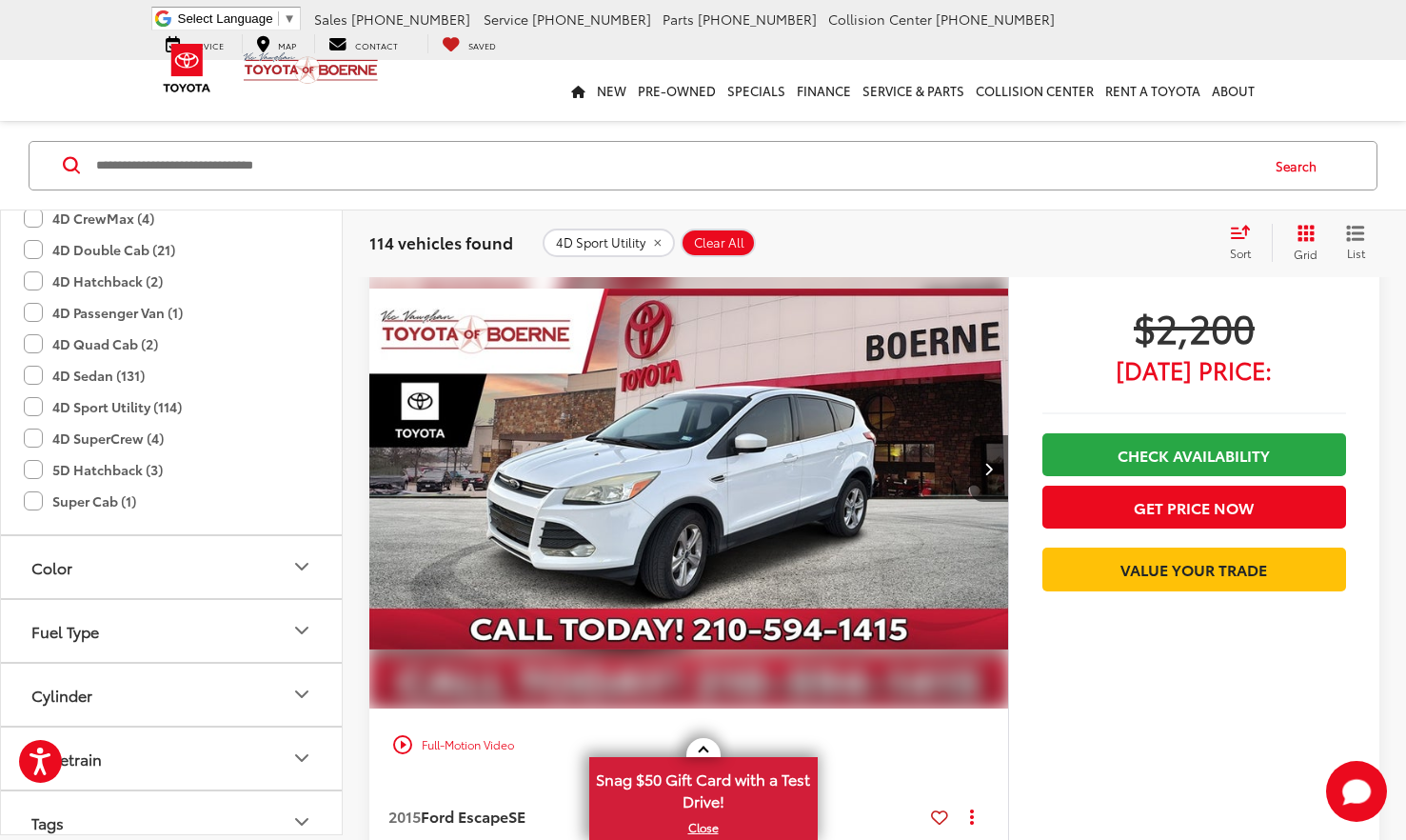
scroll to position [456, 0]
click at [37, 411] on label "4D Sport Utility (114)" at bounding box center [103, 409] width 159 height 32
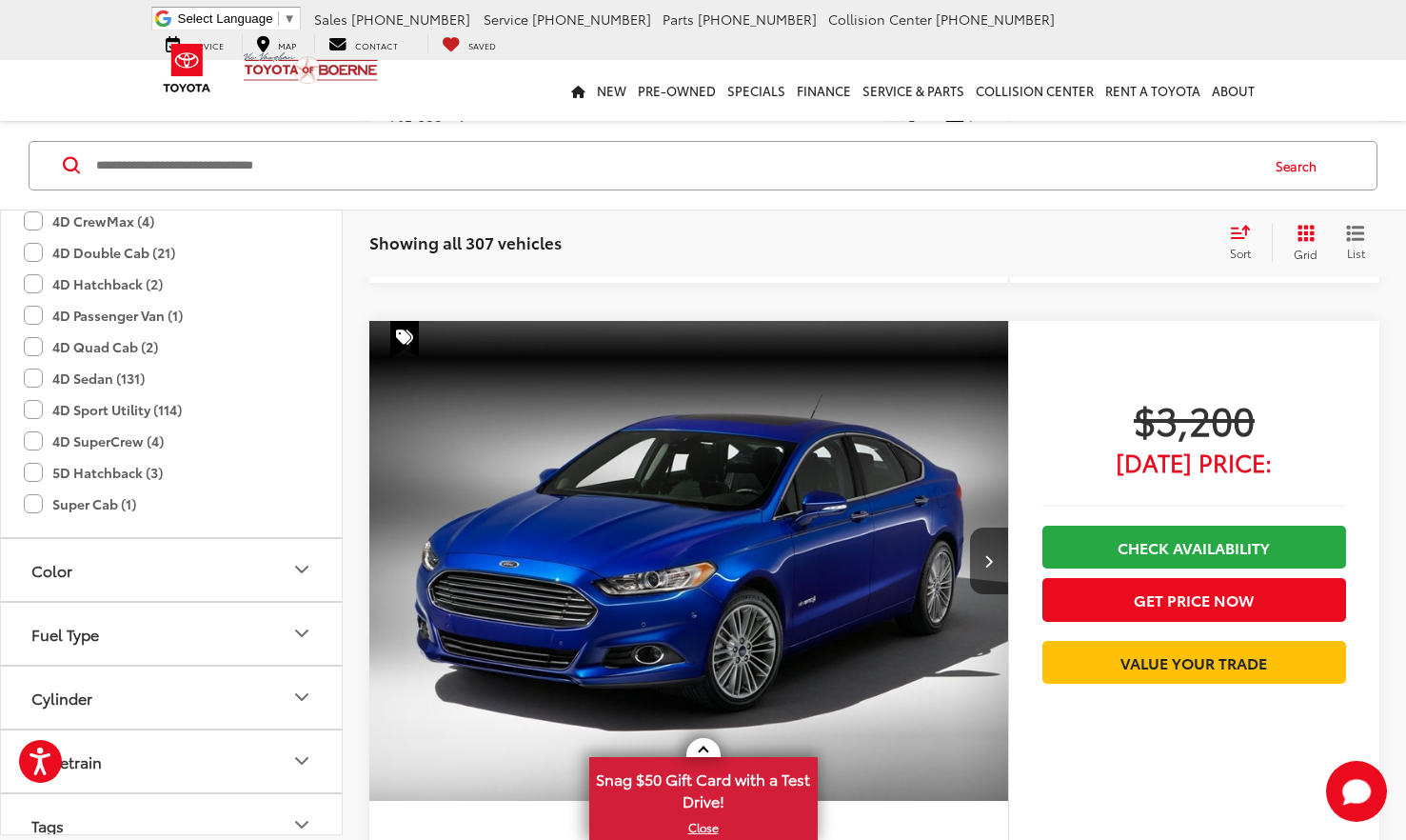
scroll to position [2601, 0]
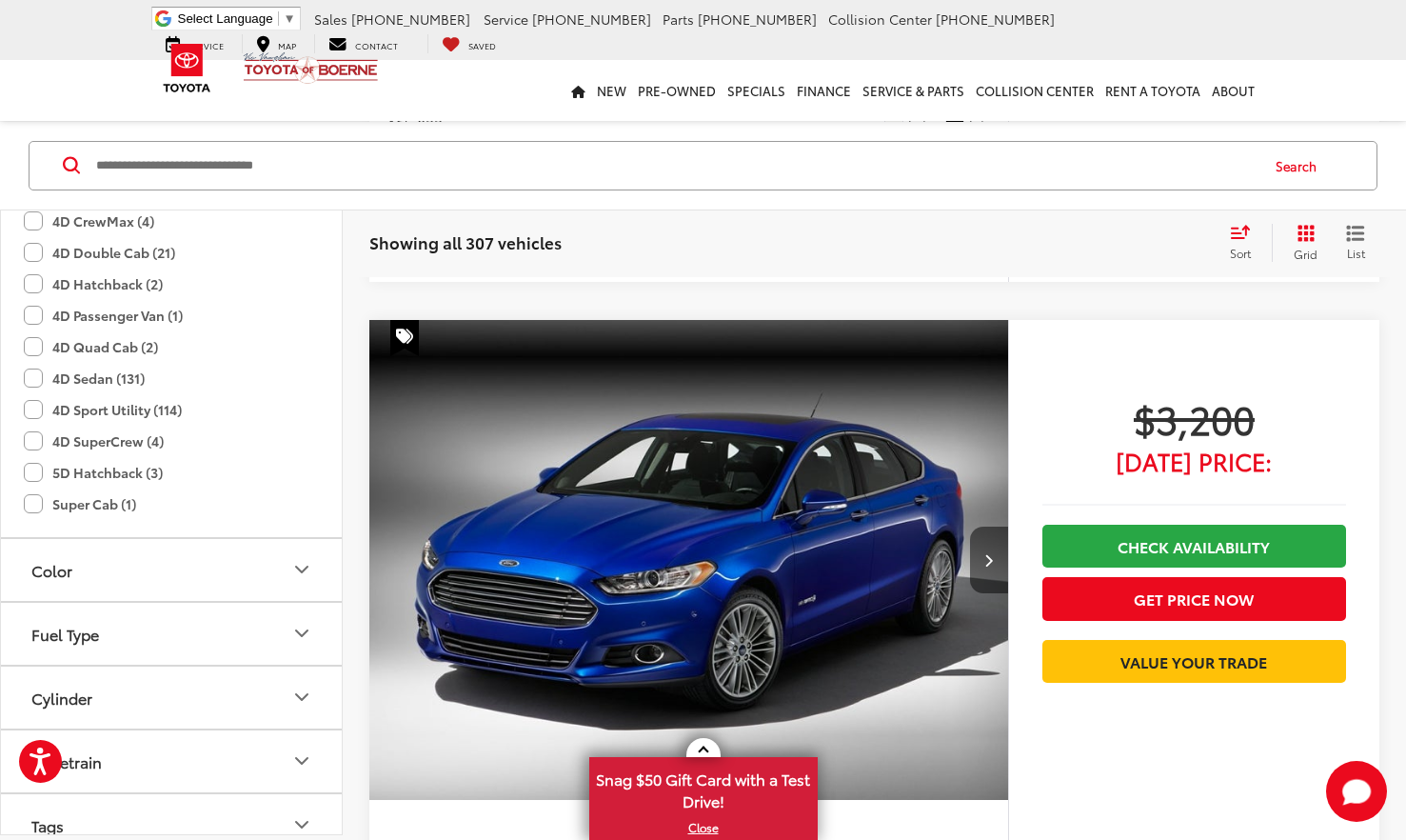
click at [997, 550] on button "Next image" at bounding box center [989, 559] width 38 height 66
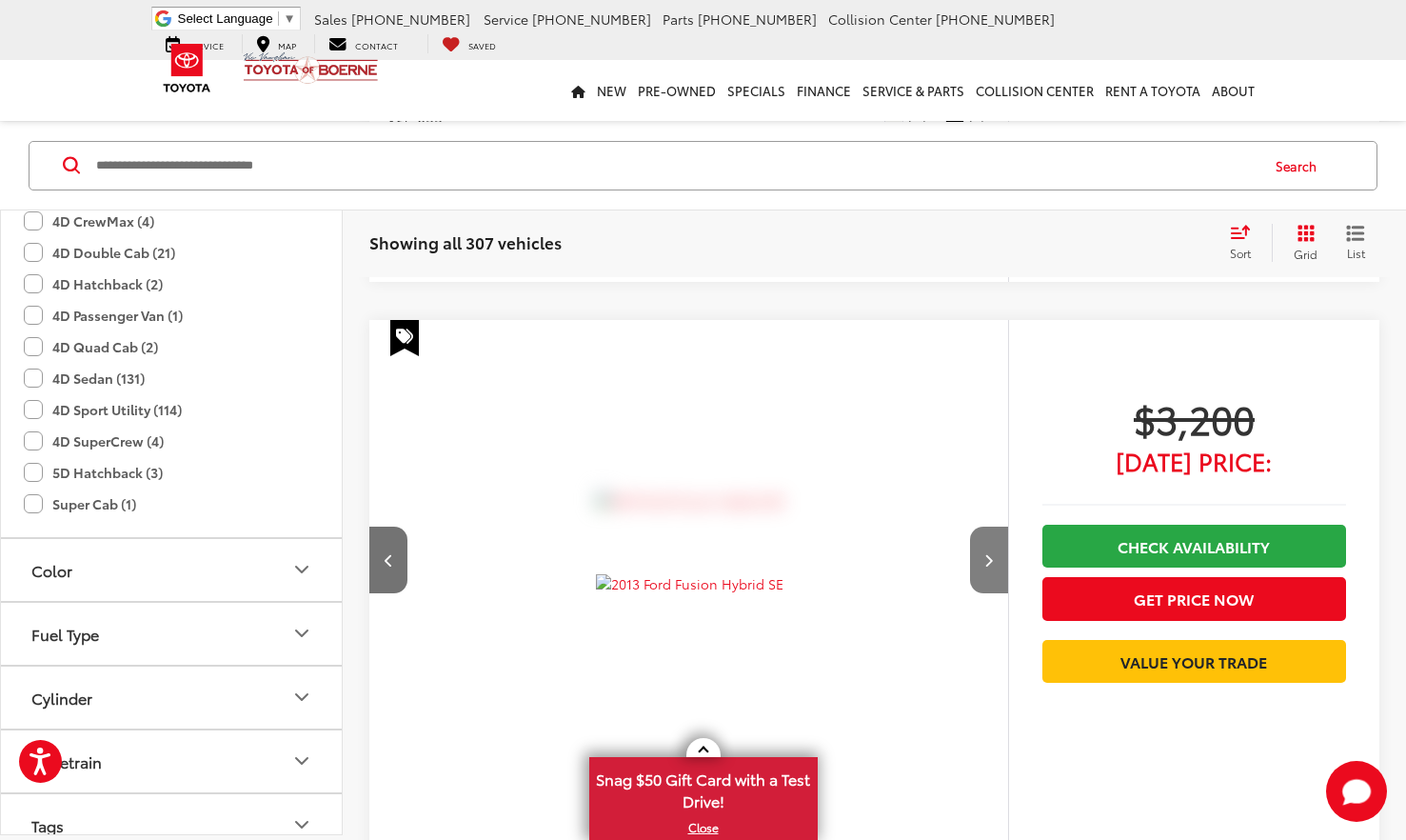
scroll to position [0, 642]
click at [997, 550] on button "Next image" at bounding box center [989, 559] width 38 height 66
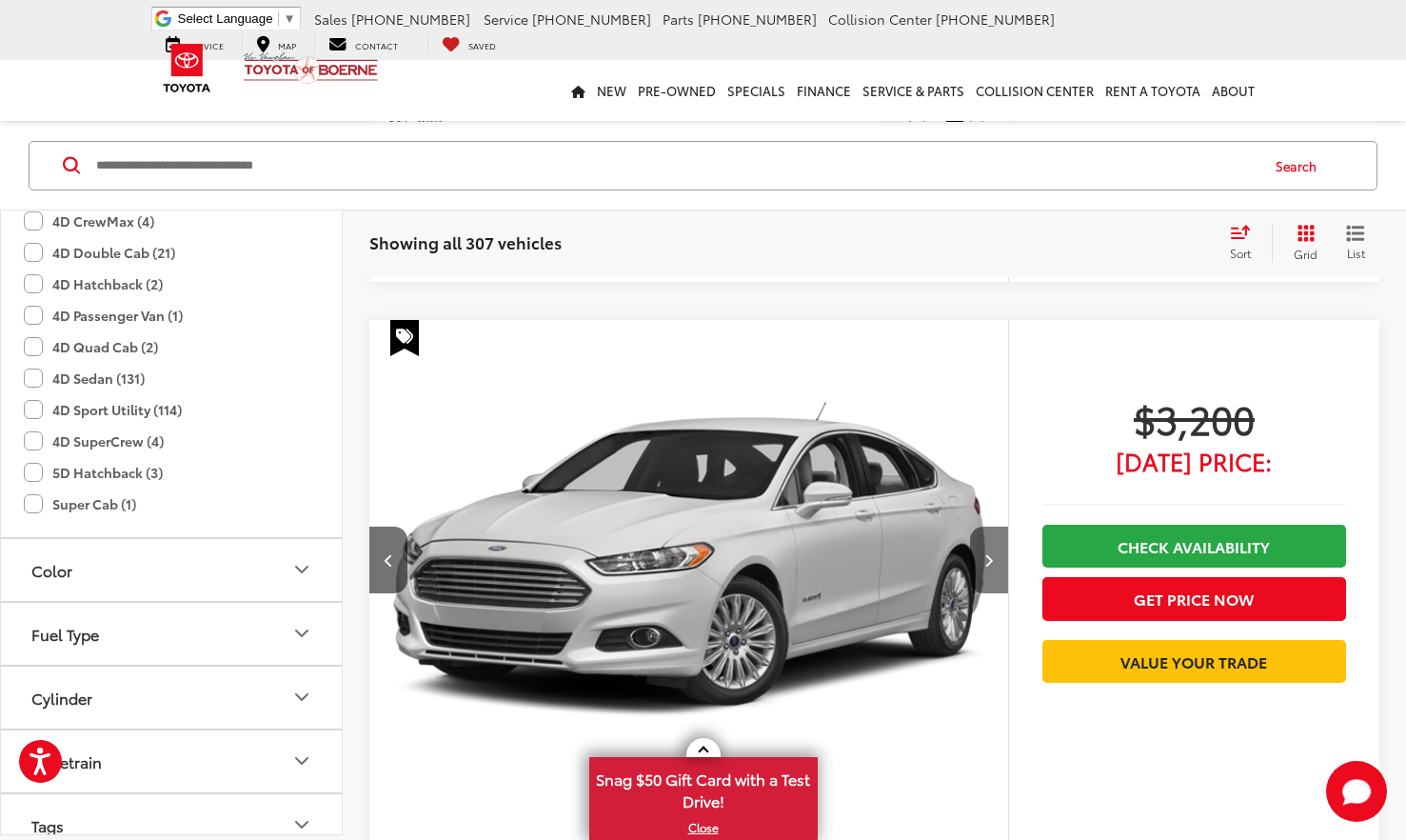
click at [997, 550] on button "Next image" at bounding box center [989, 559] width 38 height 66
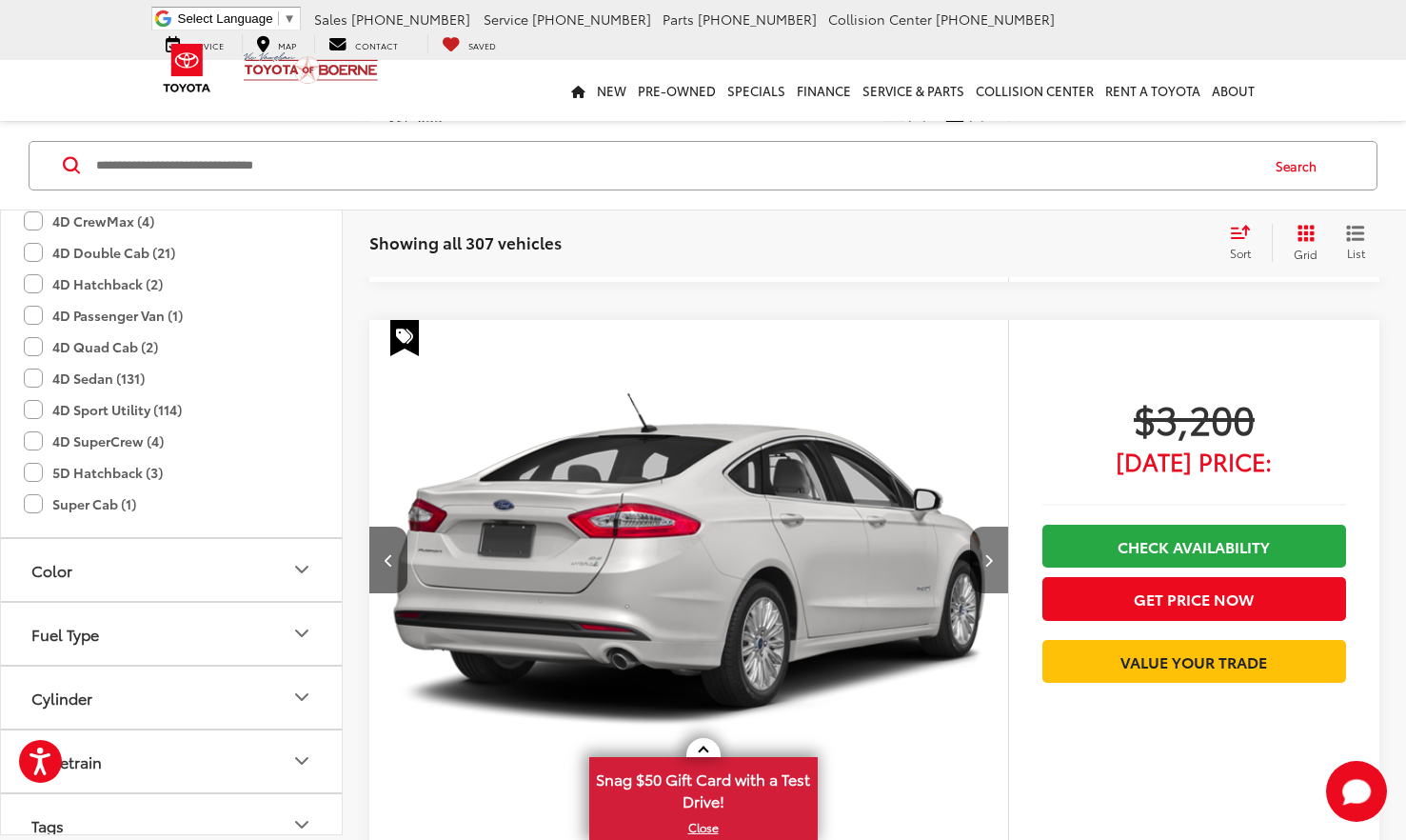
click at [997, 550] on button "Next image" at bounding box center [989, 559] width 38 height 66
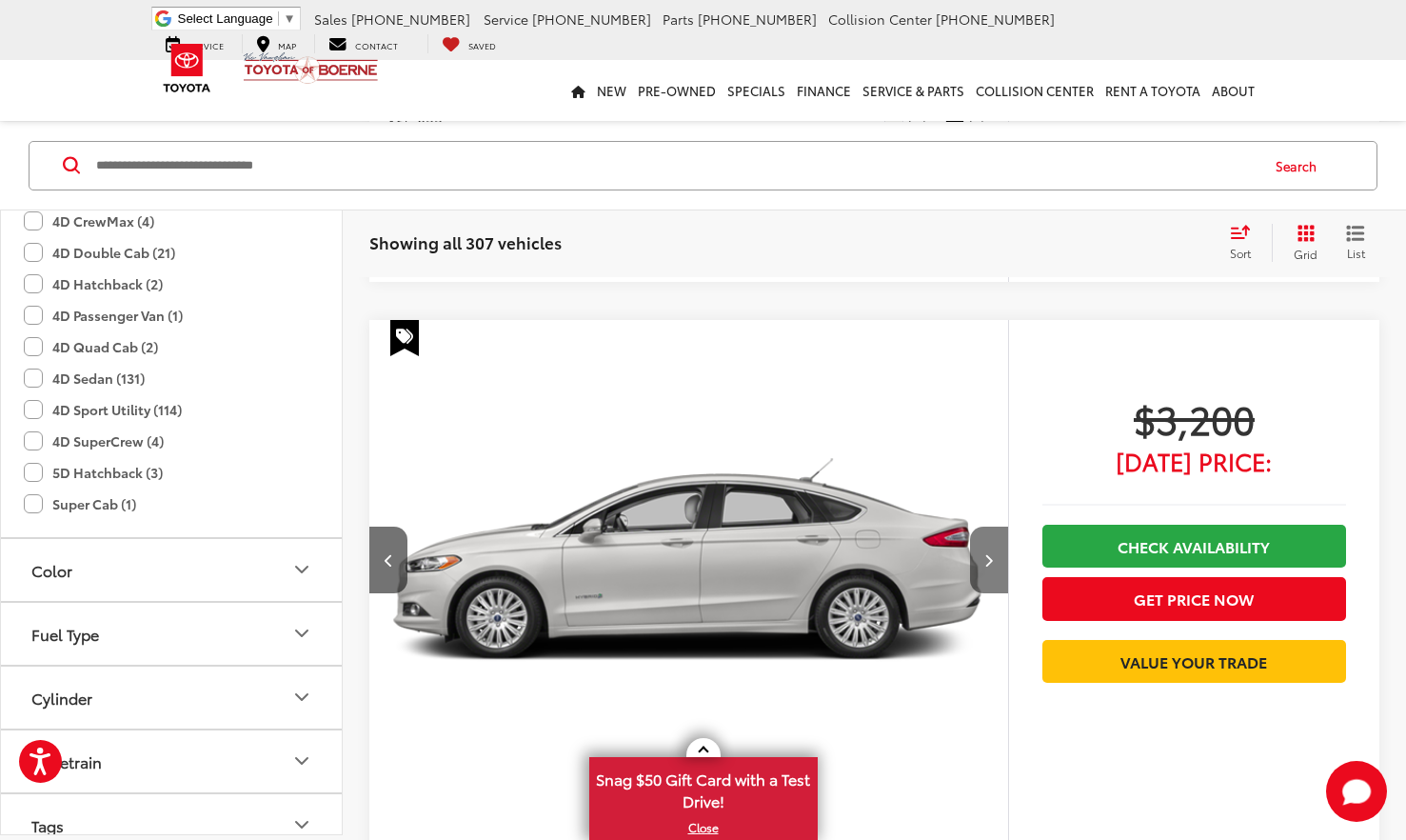
click at [997, 550] on button "Next image" at bounding box center [989, 559] width 38 height 66
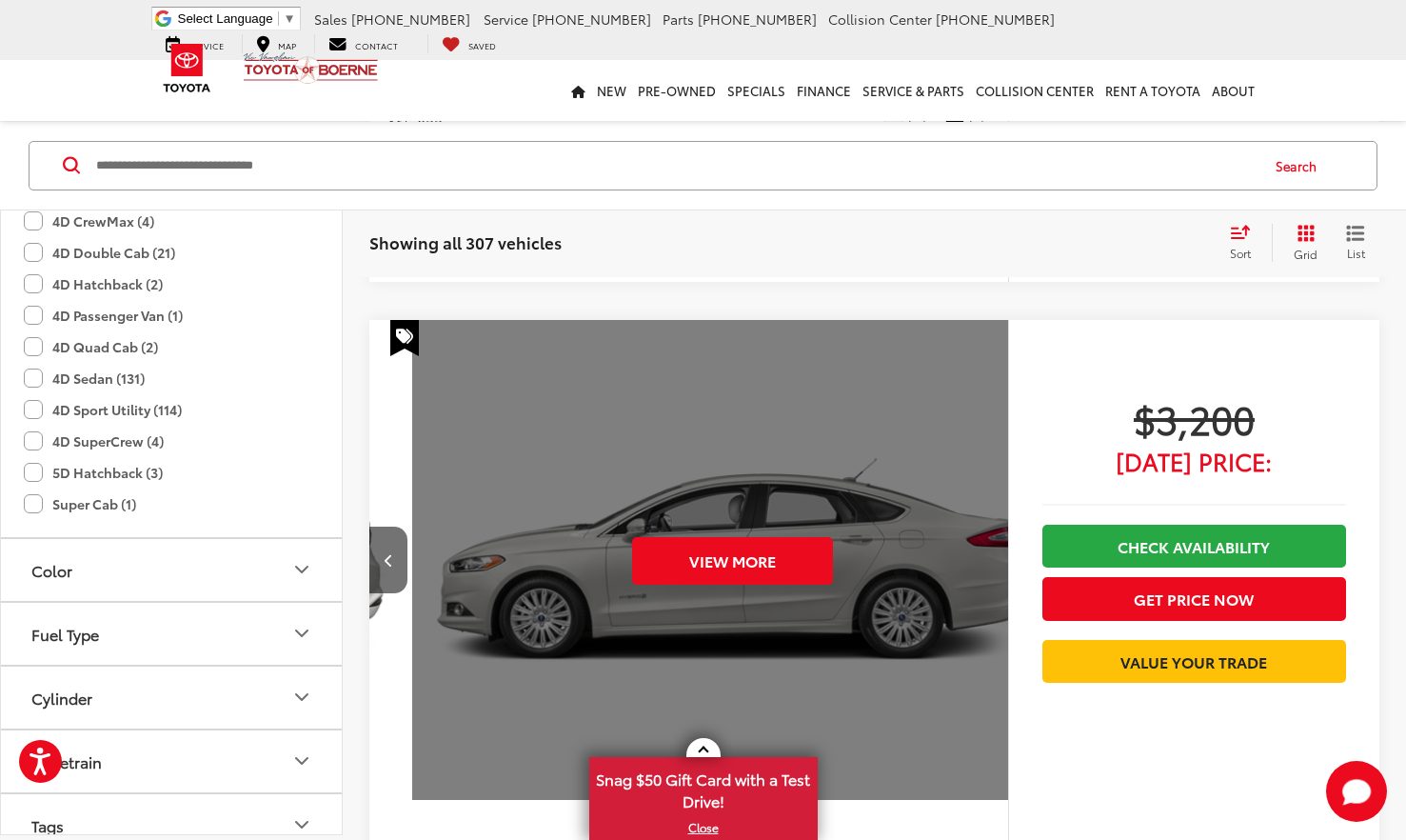
scroll to position [0, 3209]
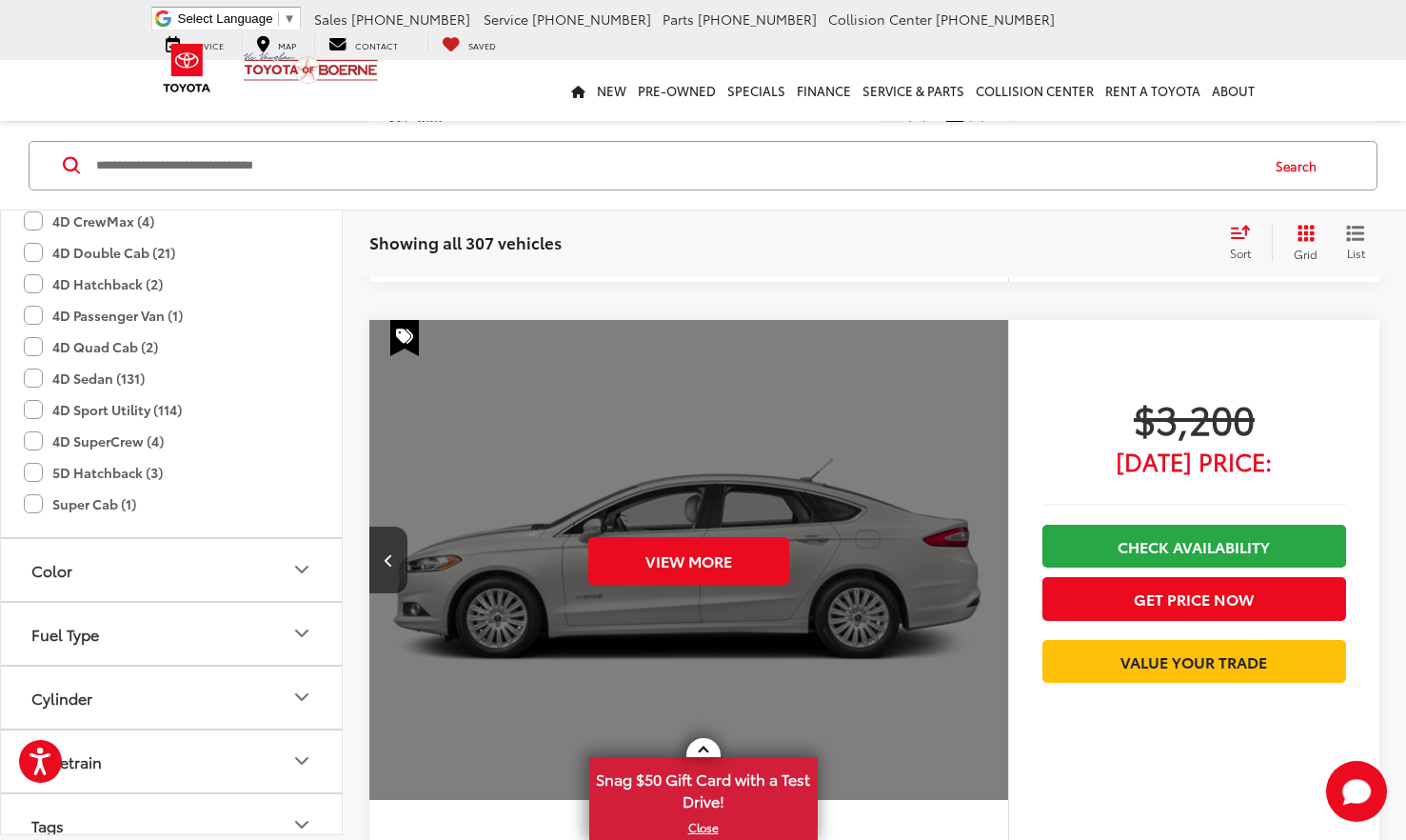
click at [997, 550] on div "View More" at bounding box center [690, 560] width 642 height 480
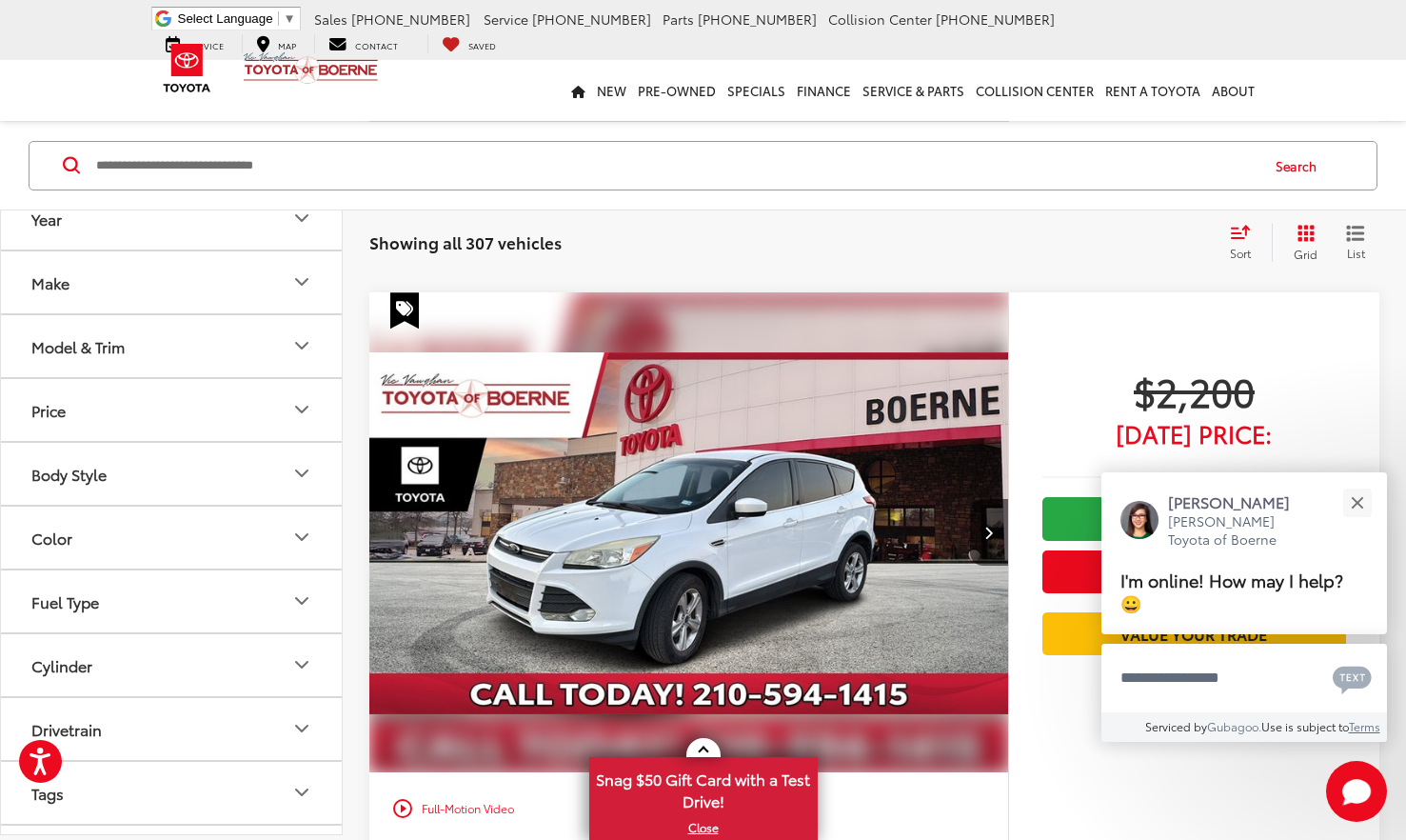
scroll to position [1771, 0]
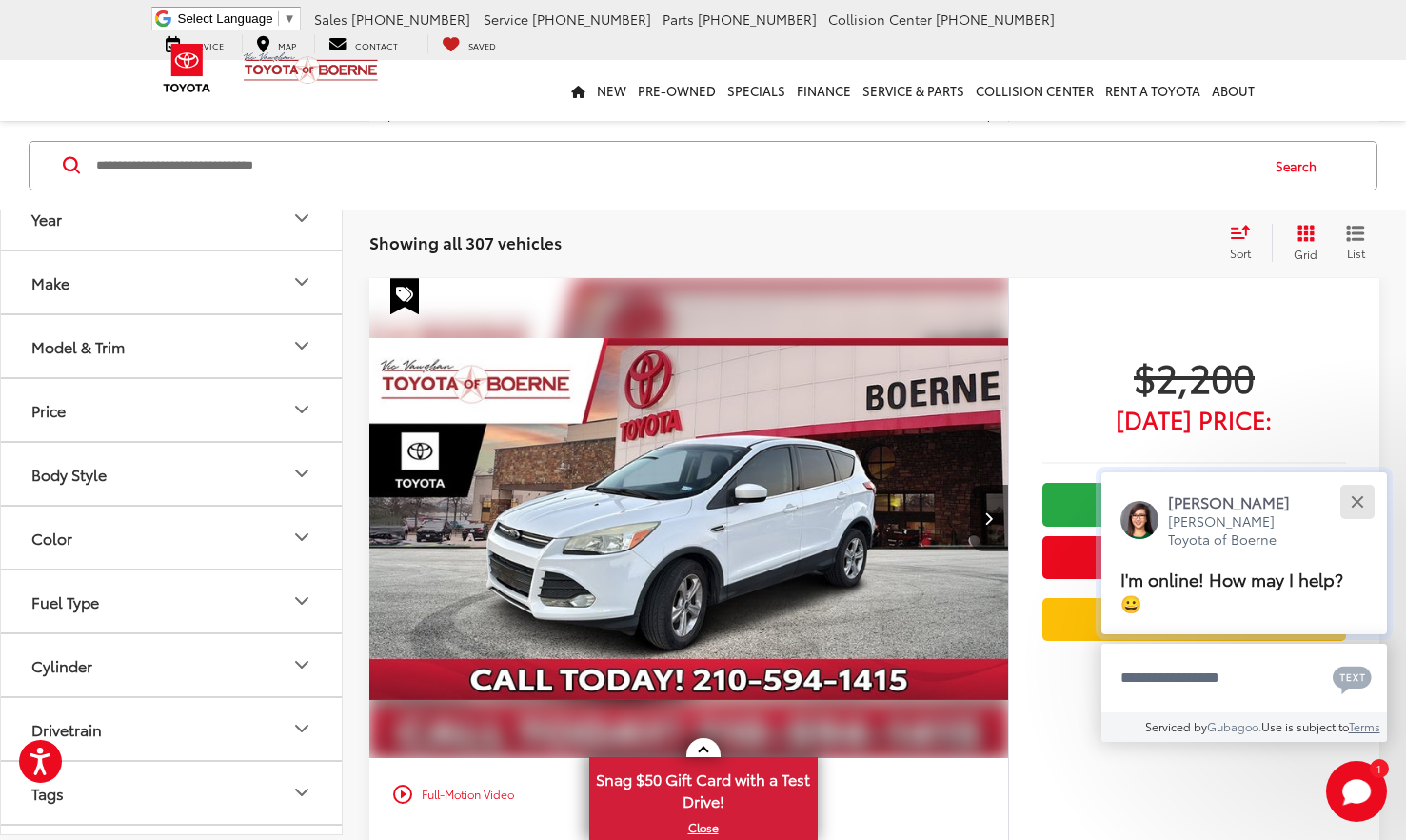
click at [1354, 495] on button "Close" at bounding box center [1356, 501] width 41 height 41
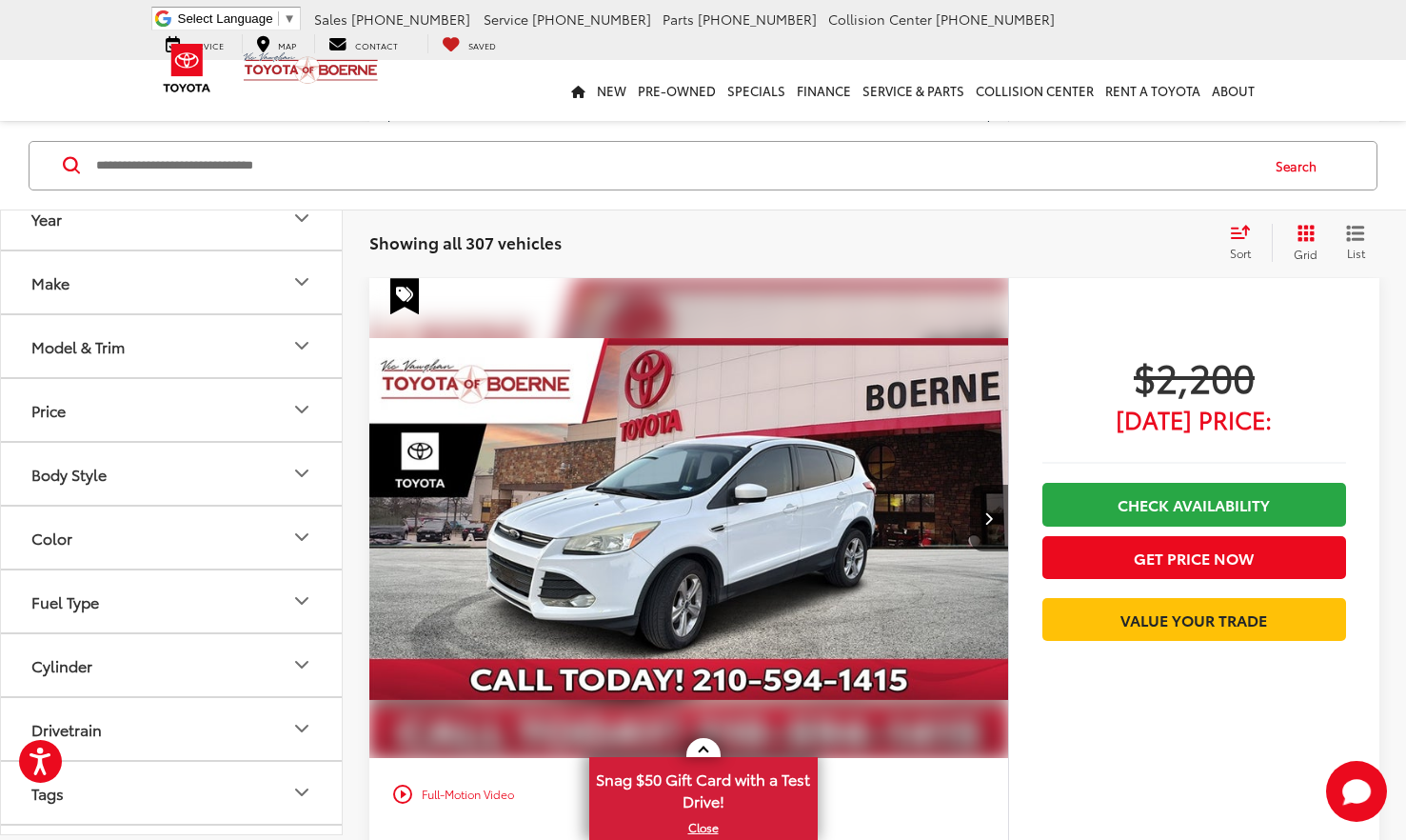
click at [1235, 400] on span "$2,200" at bounding box center [1194, 376] width 304 height 48
drag, startPoint x: 1235, startPoint y: 416, endPoint x: 1240, endPoint y: 359, distance: 57.2
click at [1240, 359] on div "Track Price $2,200 Today's Price: Check Availability Get Price Now Value Your T…" at bounding box center [1194, 651] width 372 height 745
